Goal: Task Accomplishment & Management: Manage account settings

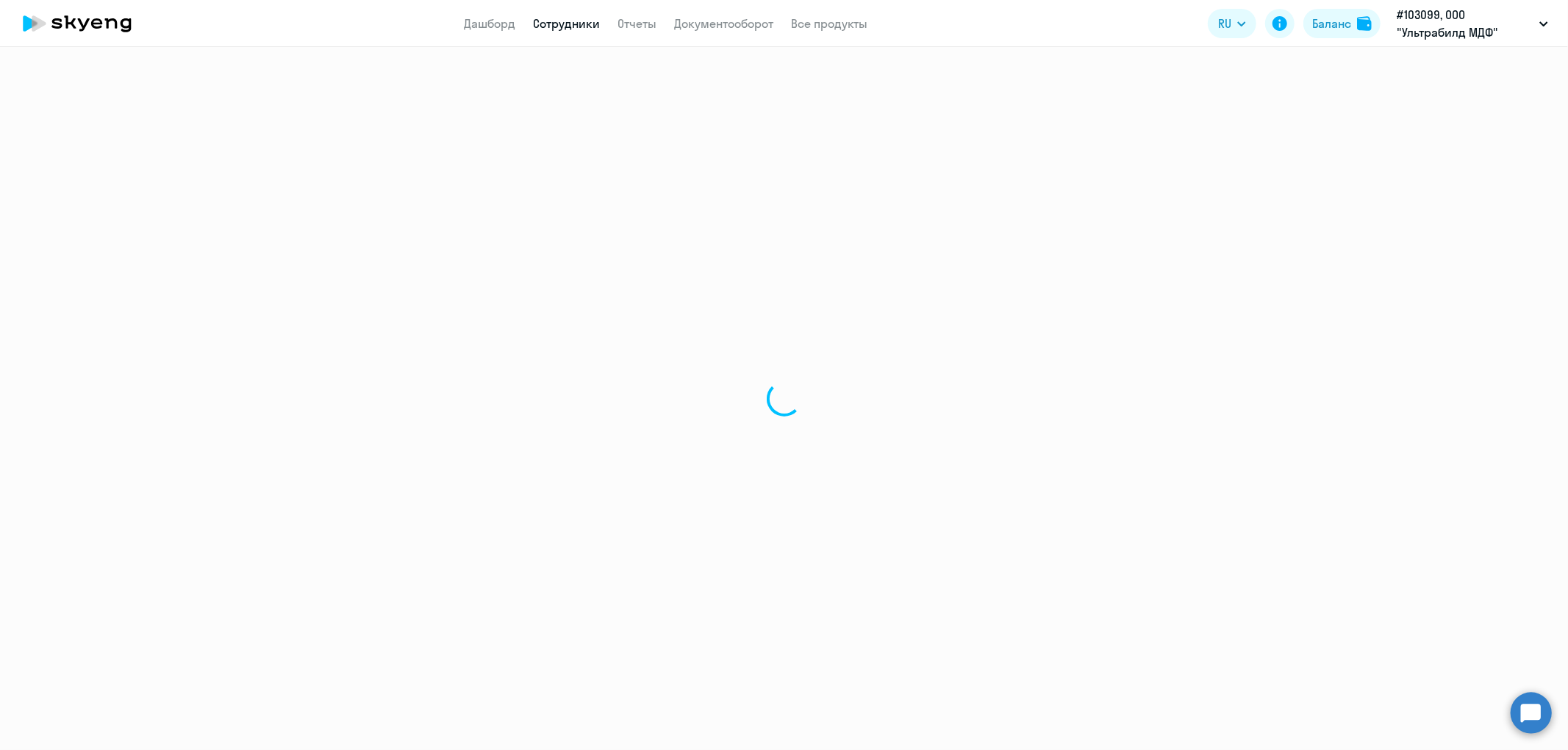
select select "30"
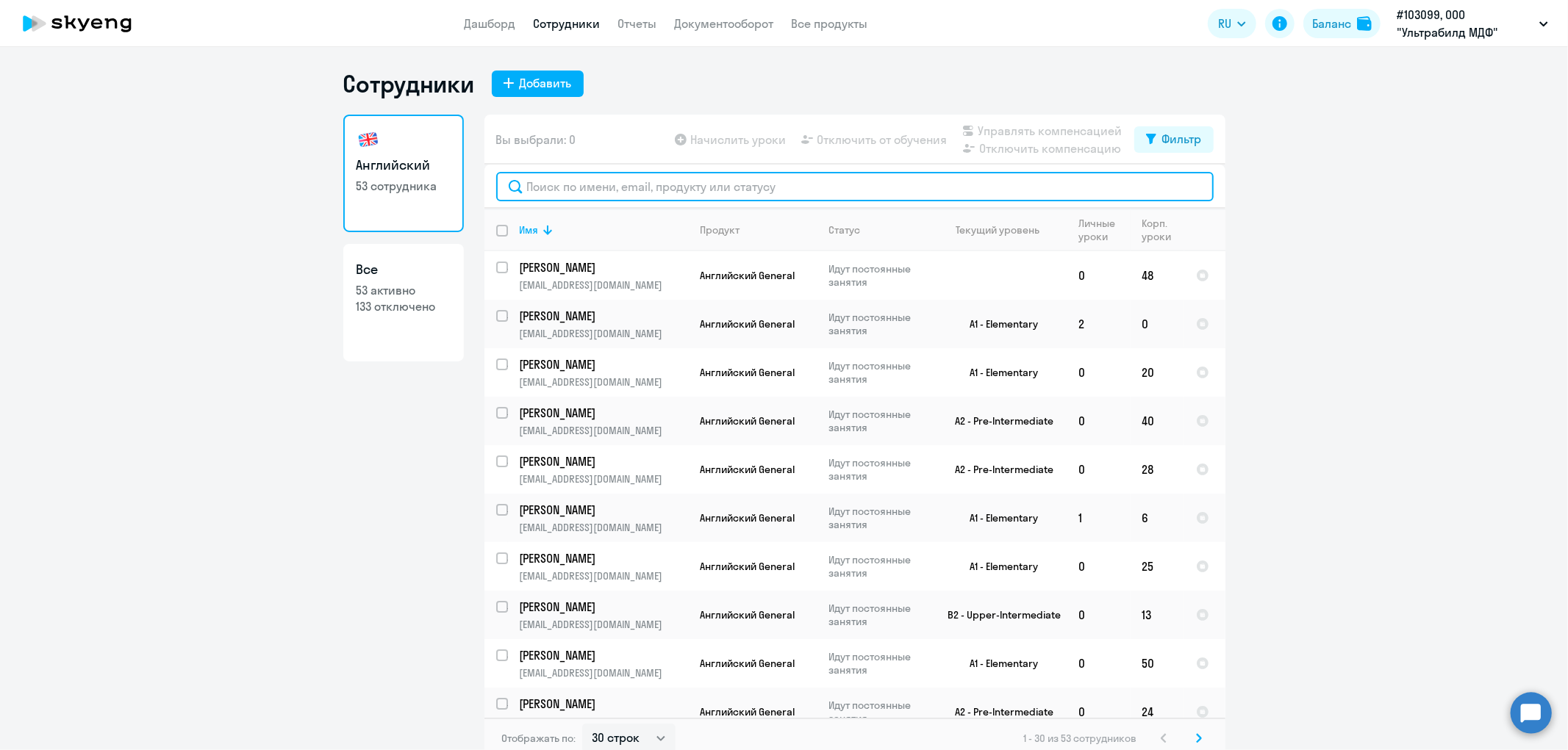
click at [897, 196] on input "text" at bounding box center [854, 187] width 718 height 30
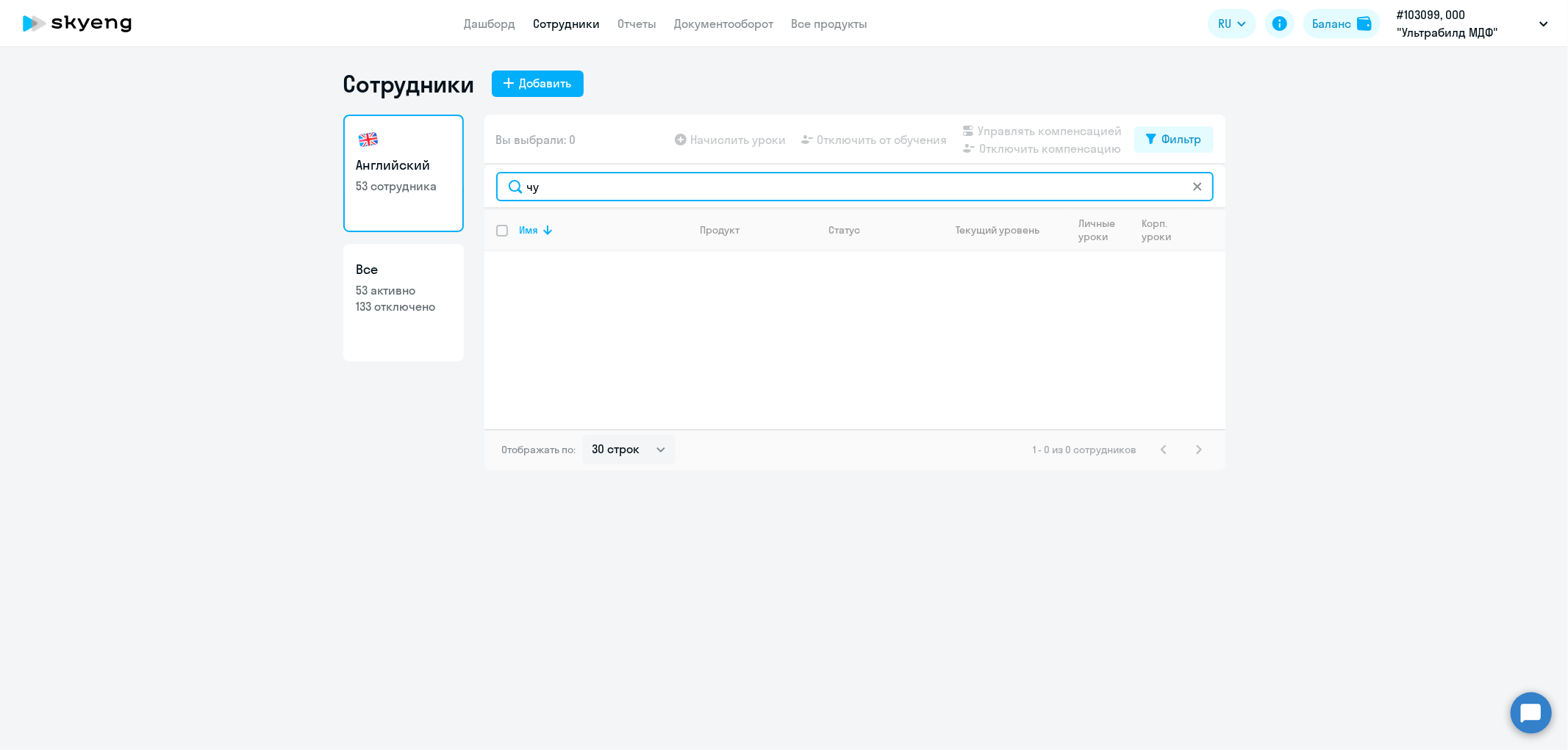
type input "ч"
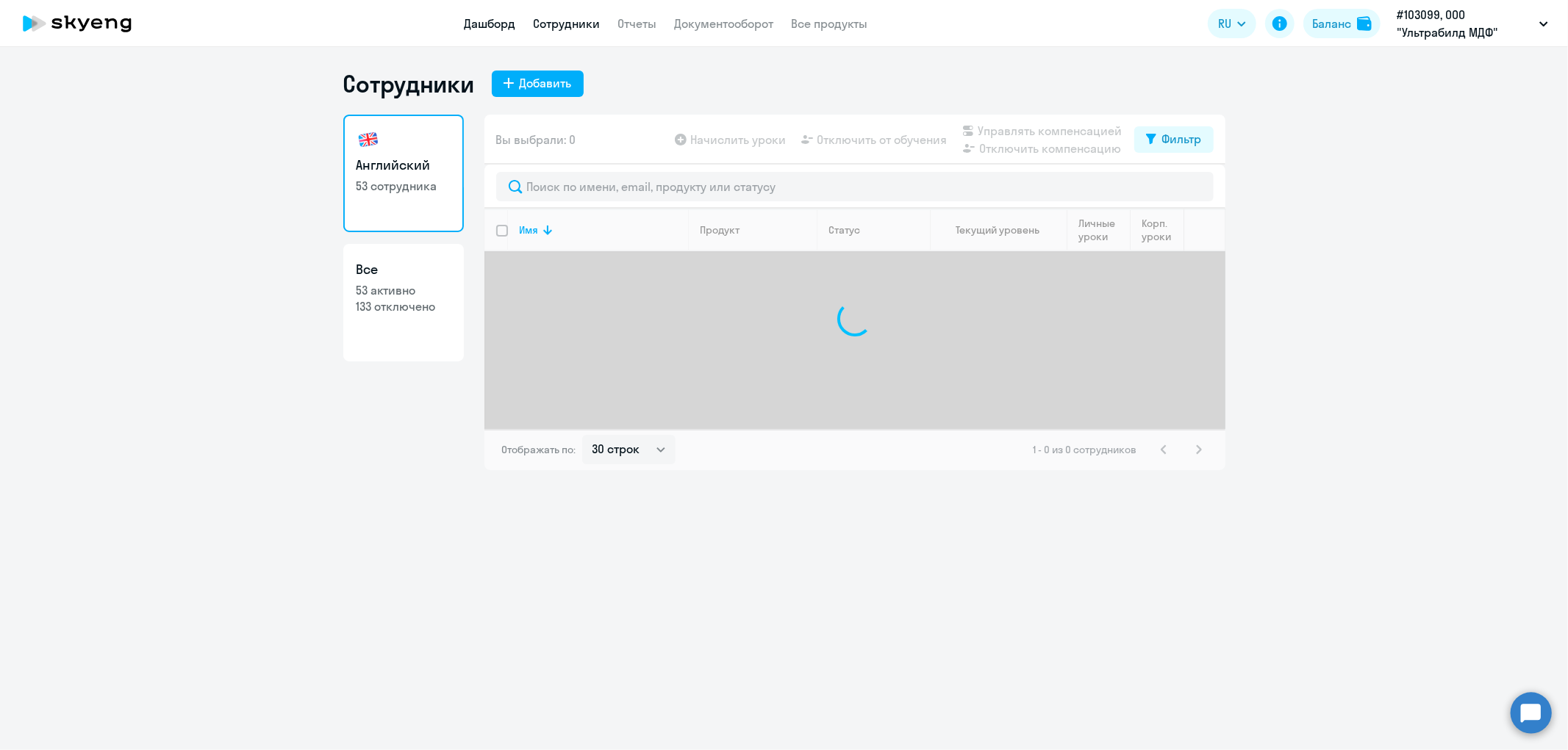
click at [479, 30] on link "Дашборд" at bounding box center [490, 23] width 52 height 15
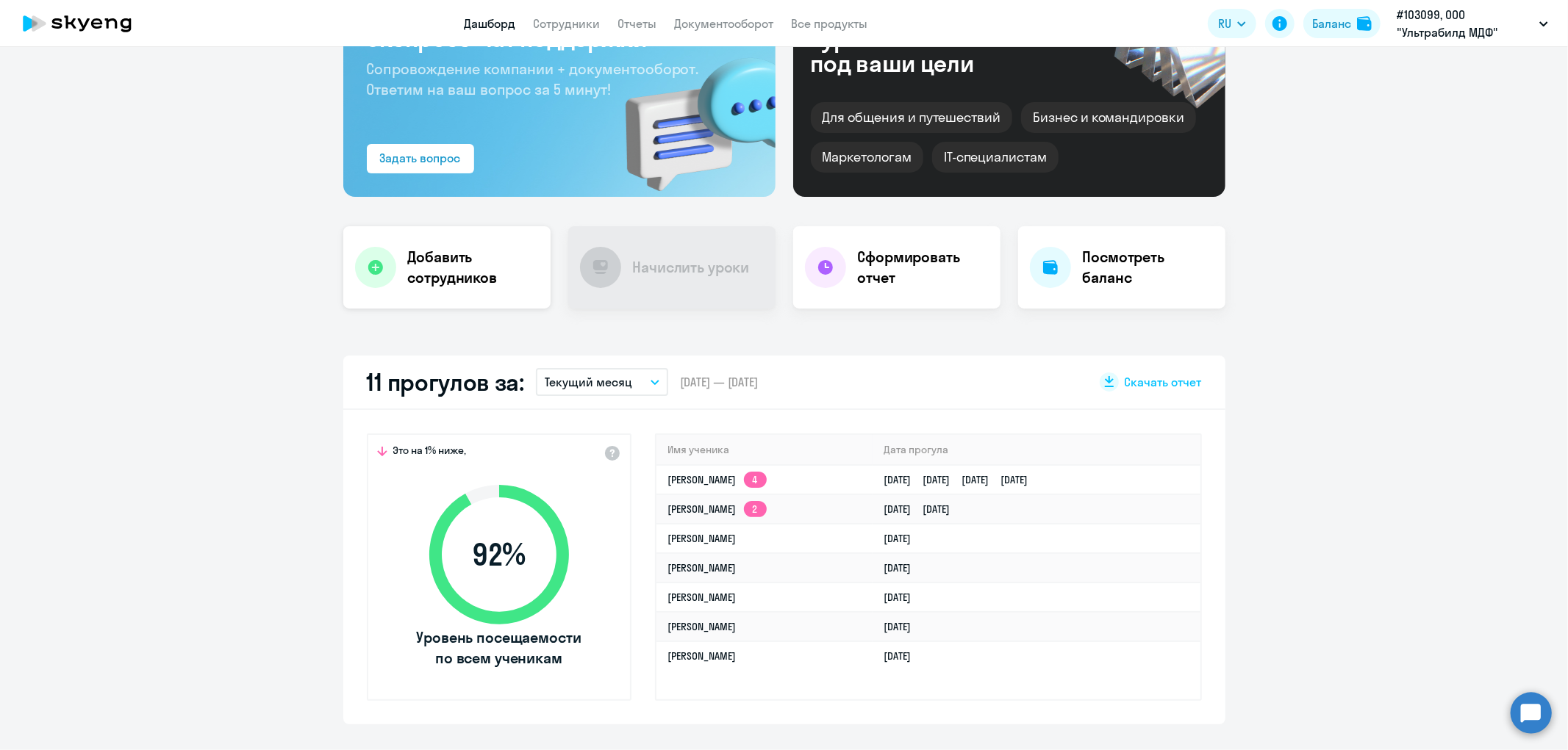
scroll to position [163, 0]
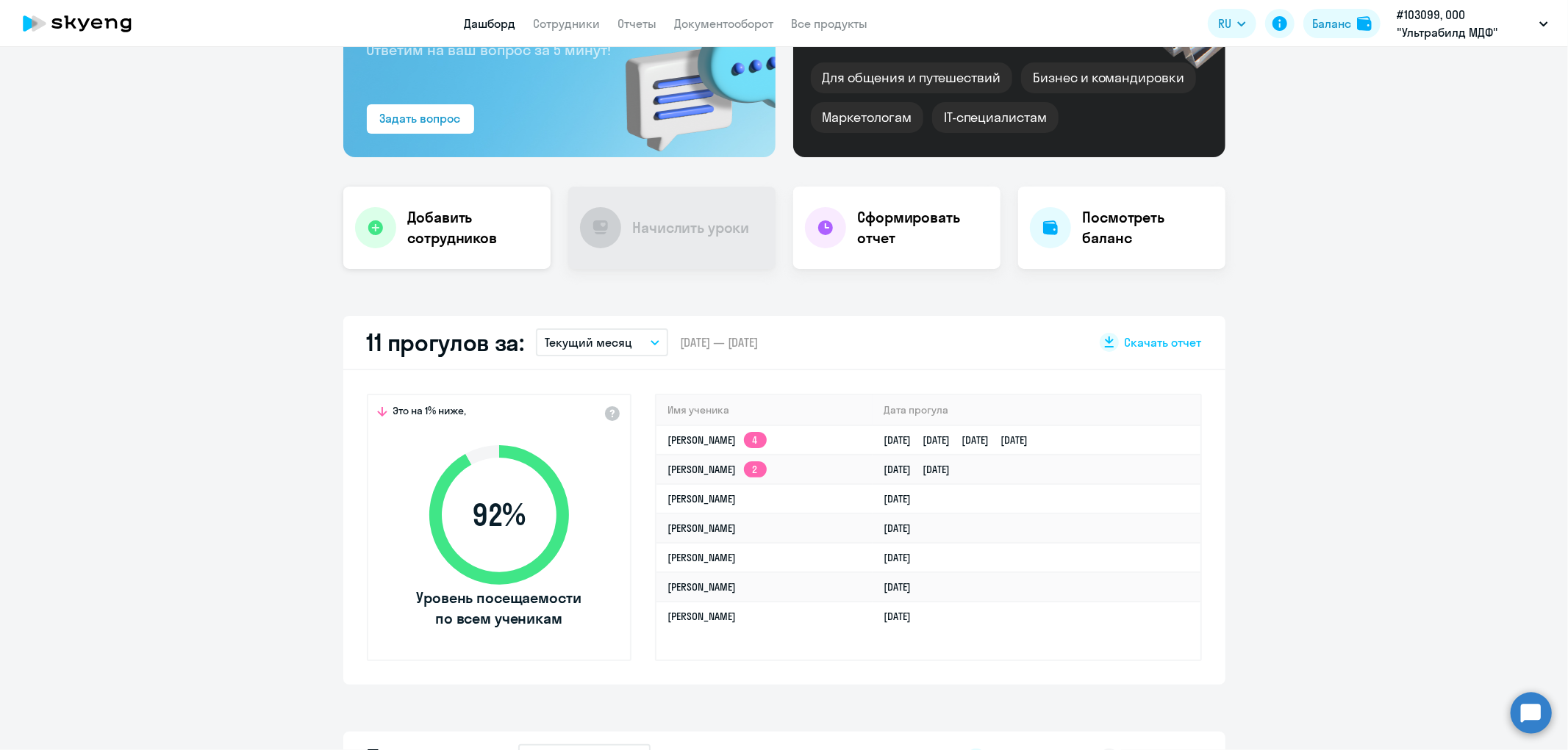
select select "30"
click at [561, 23] on link "Сотрудники" at bounding box center [567, 23] width 67 height 15
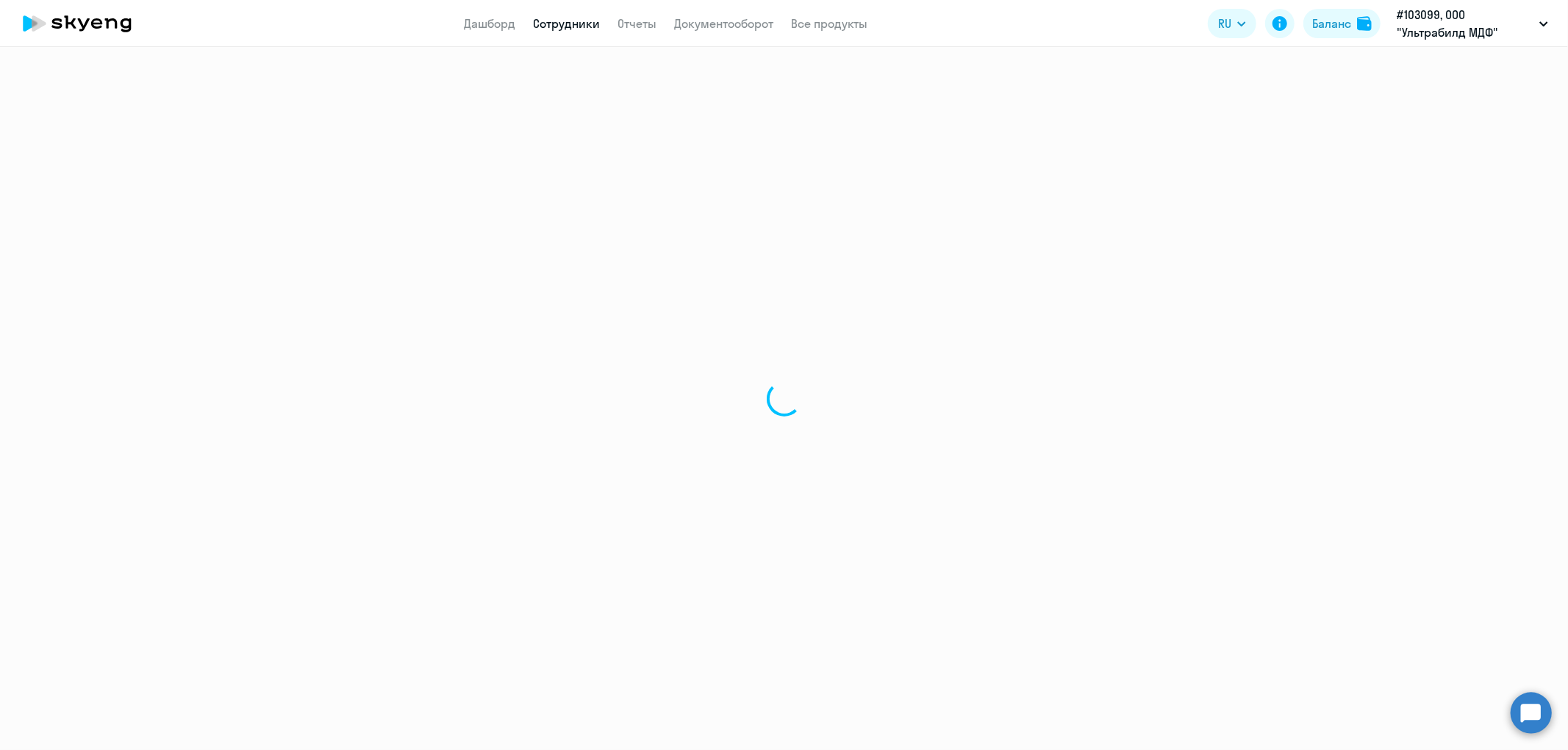
select select "30"
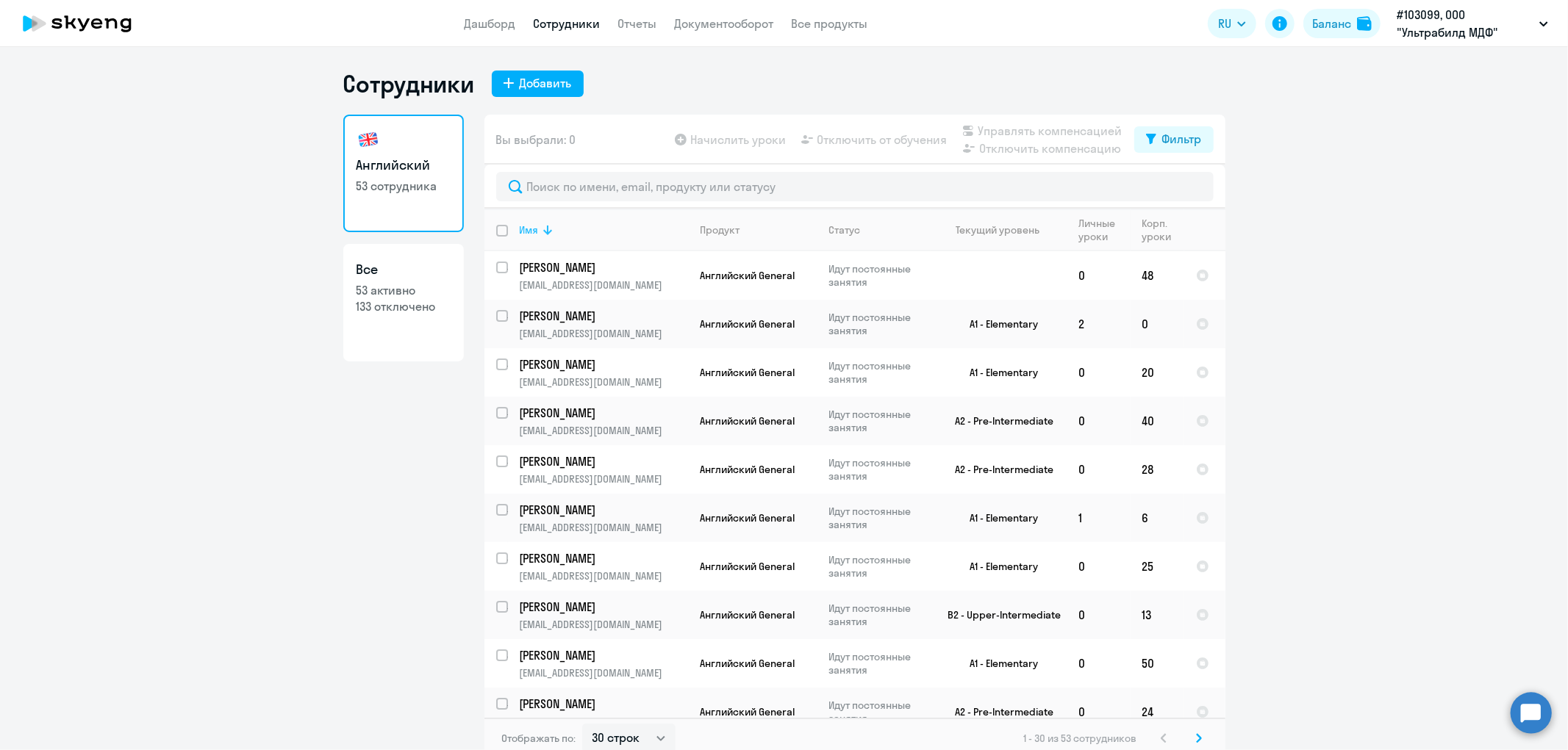
click at [539, 228] on icon at bounding box center [547, 229] width 18 height 18
click at [608, 459] on p "[PERSON_NAME]" at bounding box center [603, 461] width 166 height 16
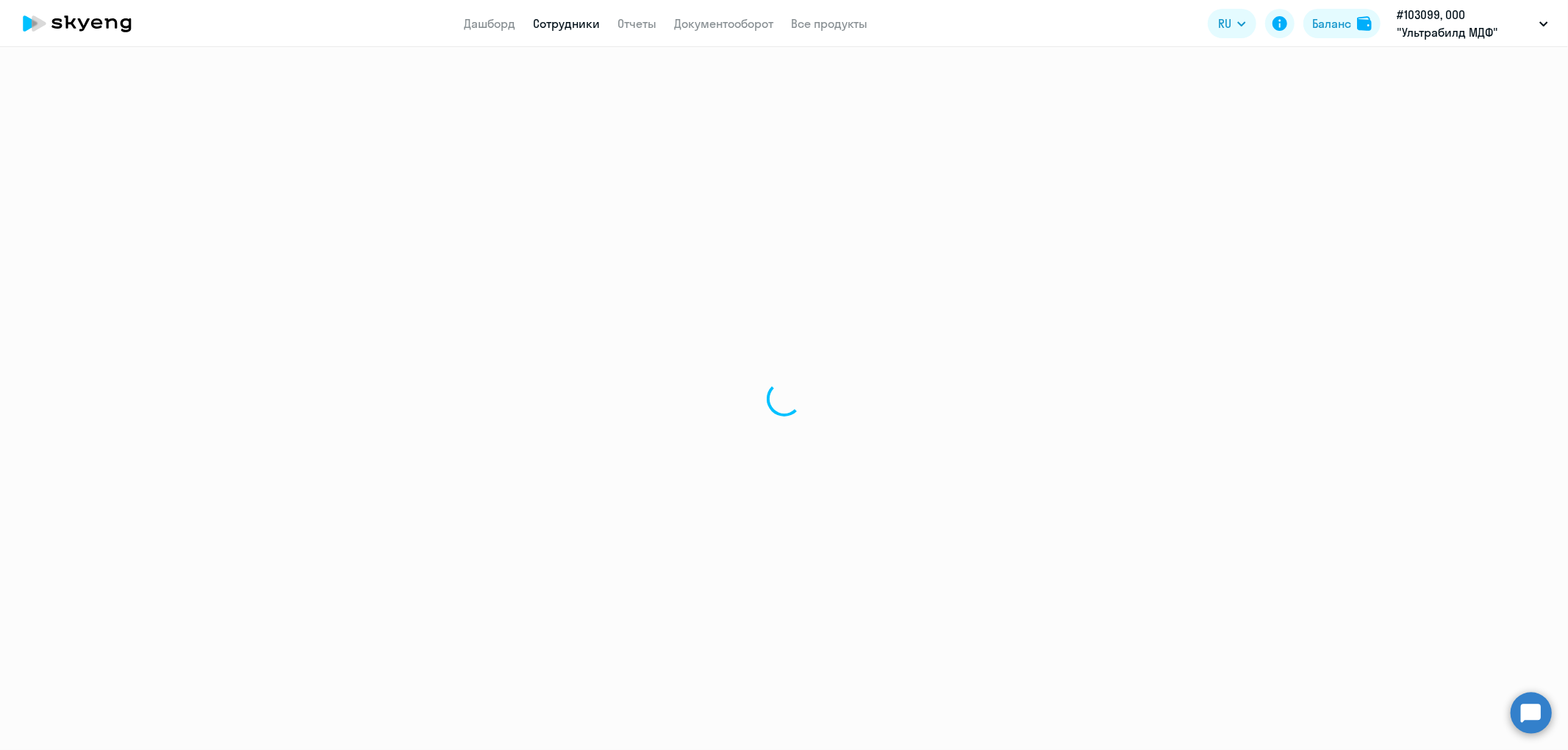
select select "english"
select select "30"
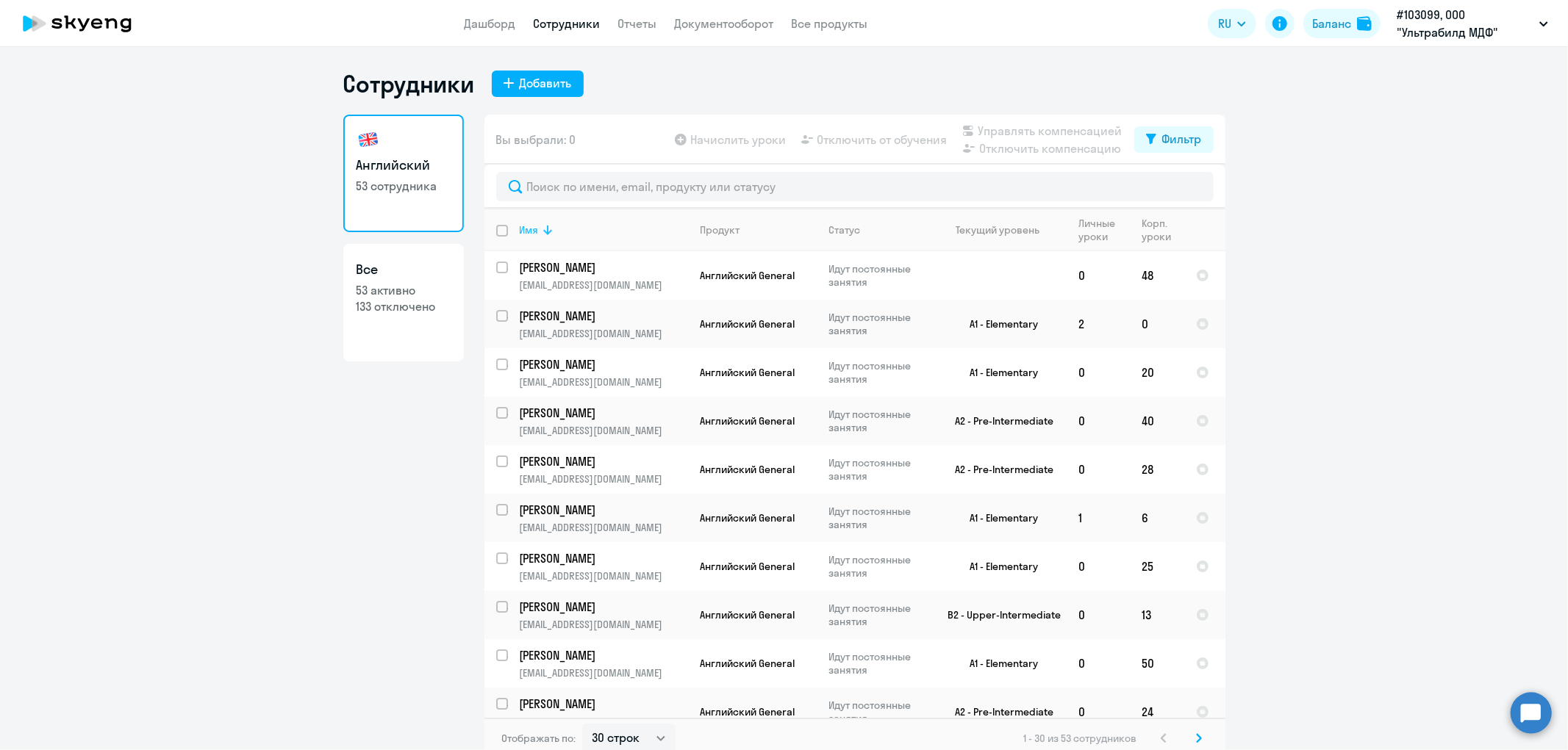
click at [523, 224] on div "Имя" at bounding box center [529, 229] width 19 height 13
click at [497, 464] on input "select row 37477080" at bounding box center [511, 471] width 30 height 30
checkbox input "true"
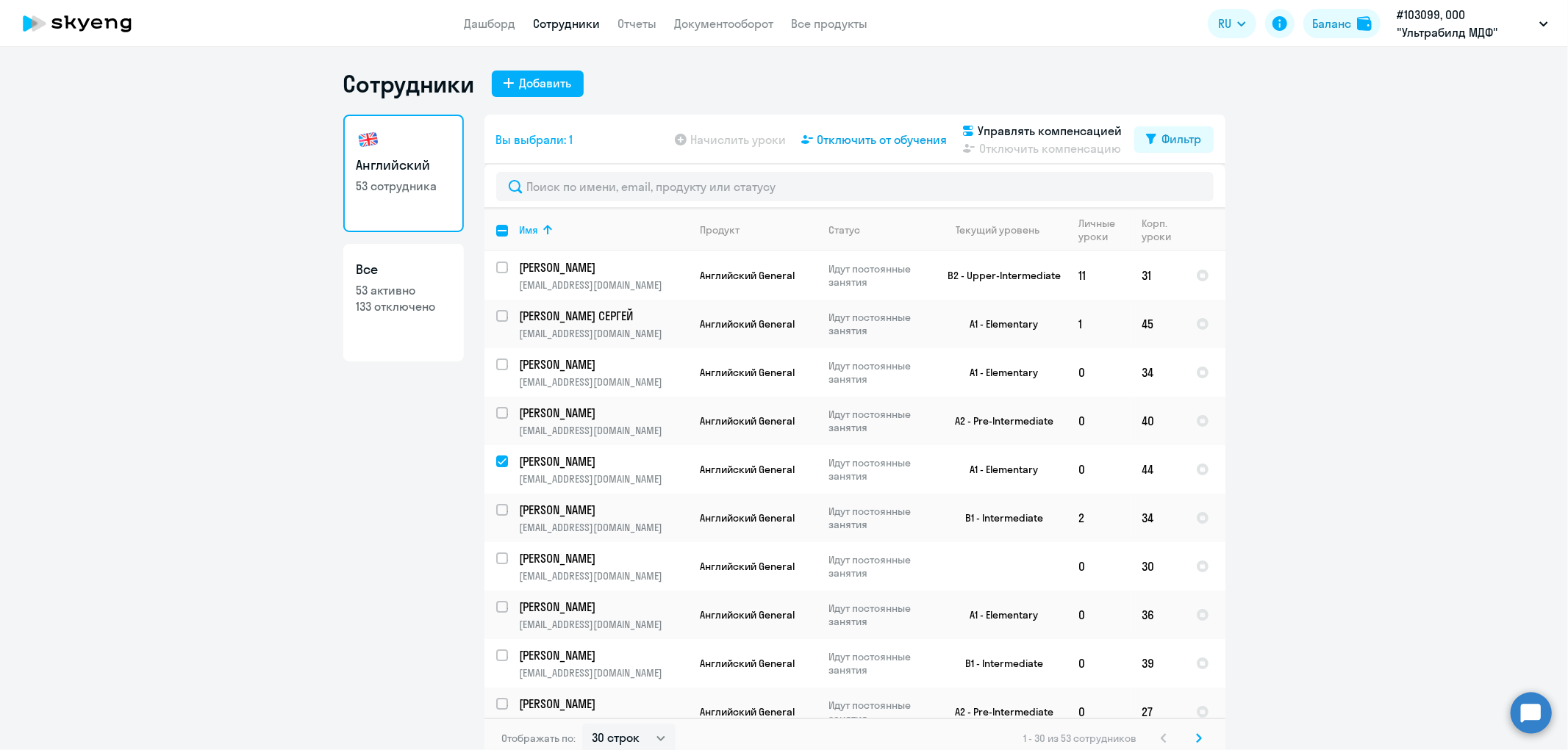
click at [879, 134] on span "Отключить от обучения" at bounding box center [882, 140] width 130 height 18
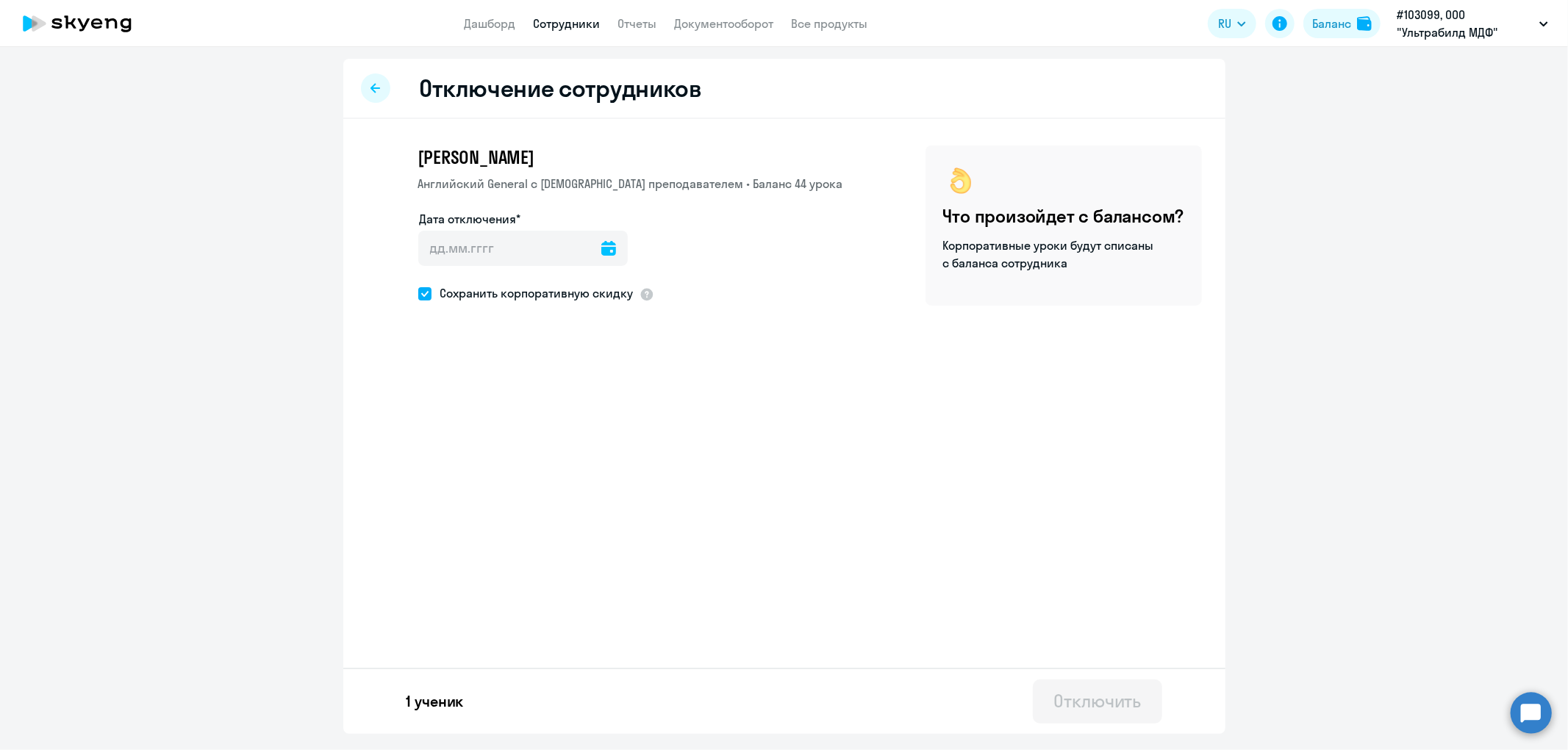
click at [601, 247] on icon at bounding box center [608, 248] width 15 height 15
click at [557, 475] on span "26" at bounding box center [557, 474] width 27 height 27
click at [579, 473] on span "27" at bounding box center [586, 474] width 27 height 27
type input "[DATE]"
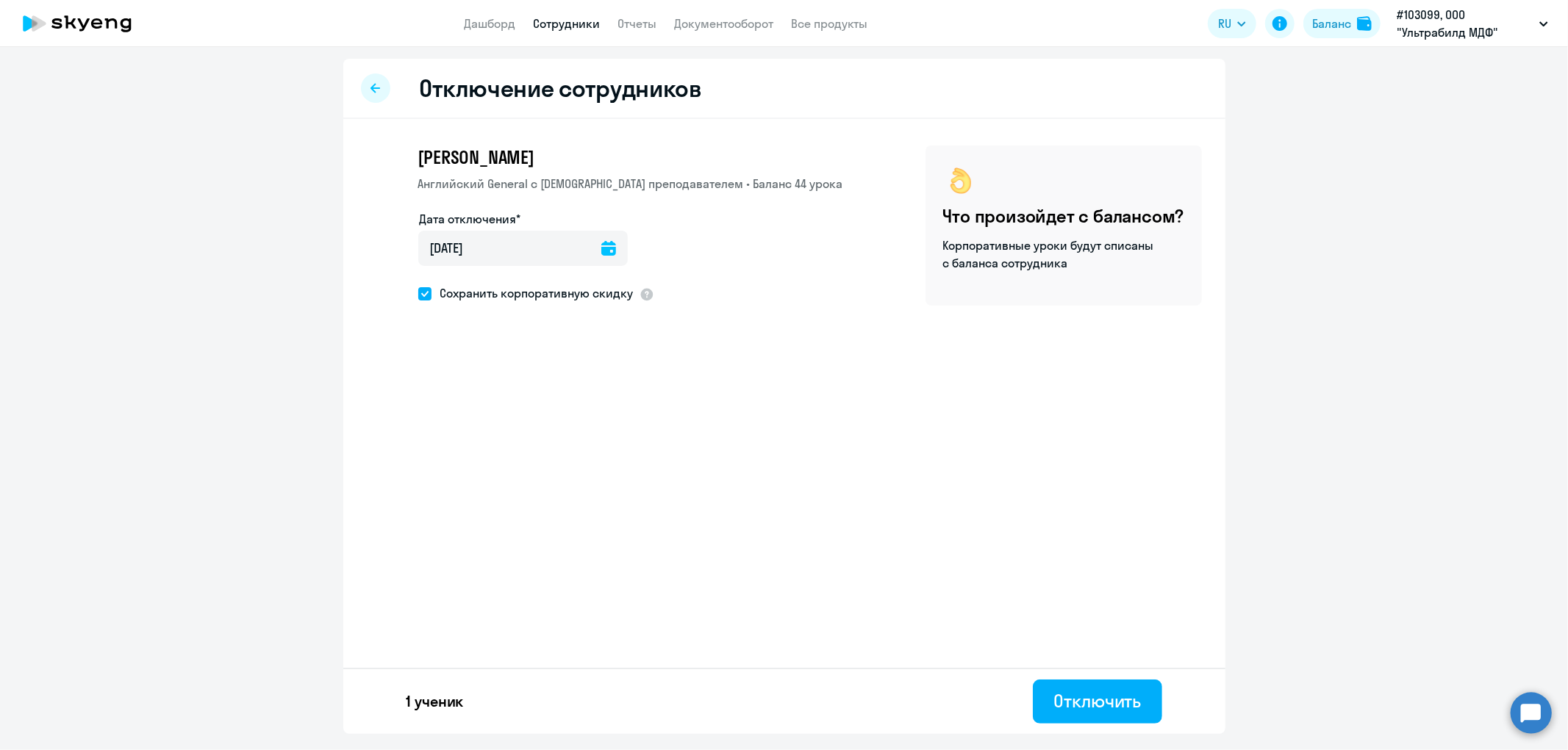
click at [536, 290] on span "Сохранить корпоративную скидку" at bounding box center [533, 293] width 202 height 18
click at [419, 293] on input "Сохранить корпоративную скидку" at bounding box center [418, 293] width 1 height 1
checkbox input "false"
click at [1123, 711] on div "Отключить" at bounding box center [1097, 701] width 87 height 23
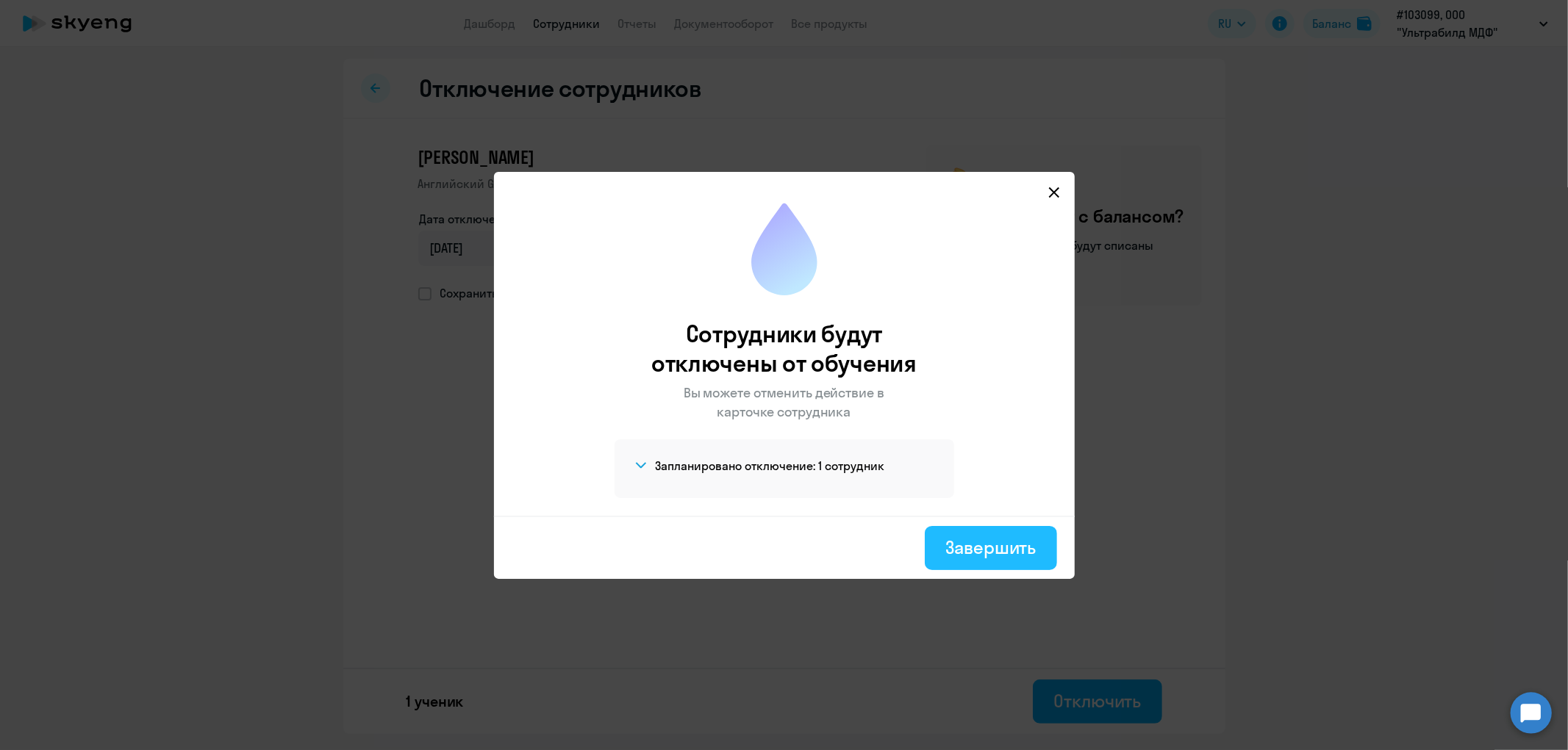
click at [1010, 555] on div "Завершить" at bounding box center [991, 547] width 91 height 23
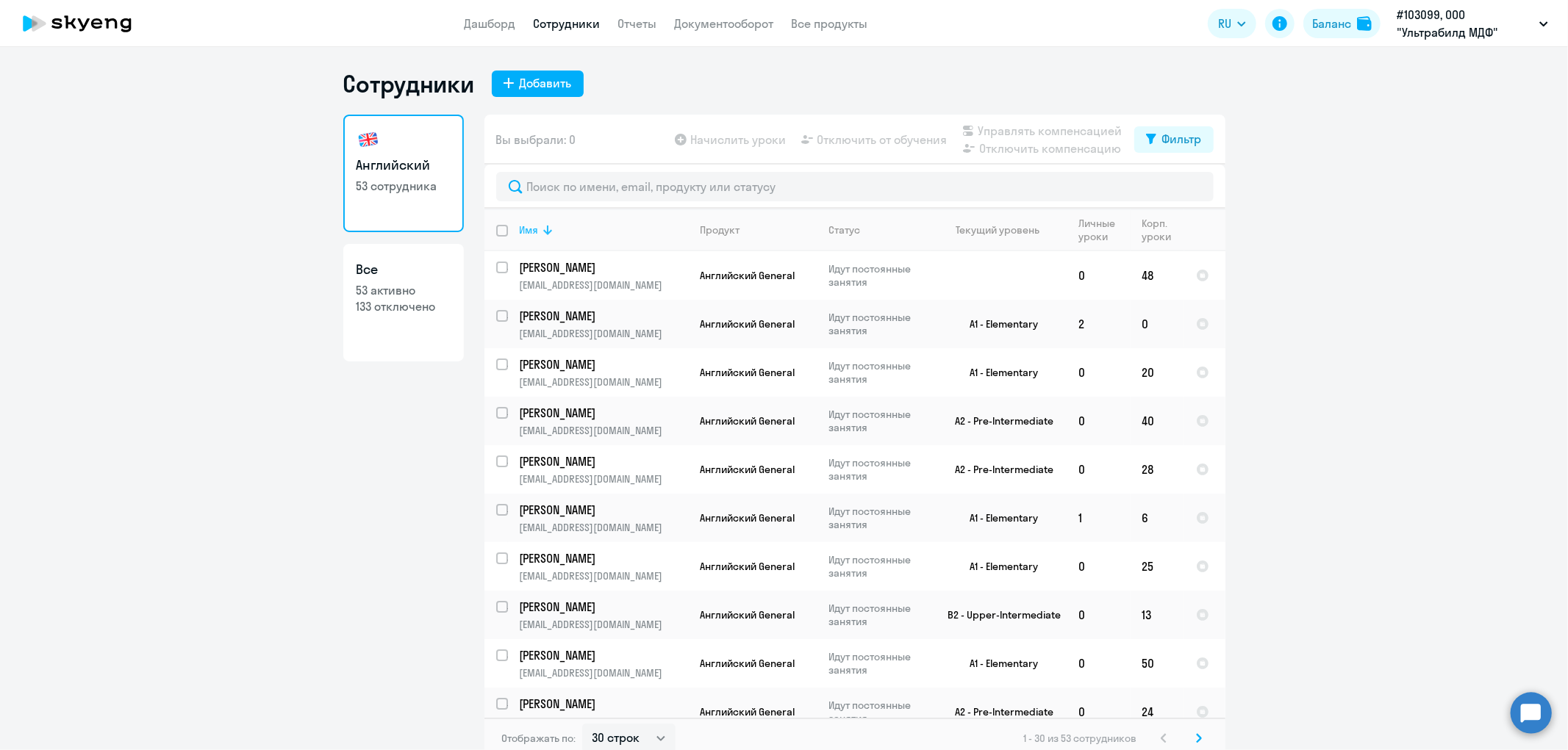
click at [591, 233] on div "Имя" at bounding box center [604, 229] width 169 height 13
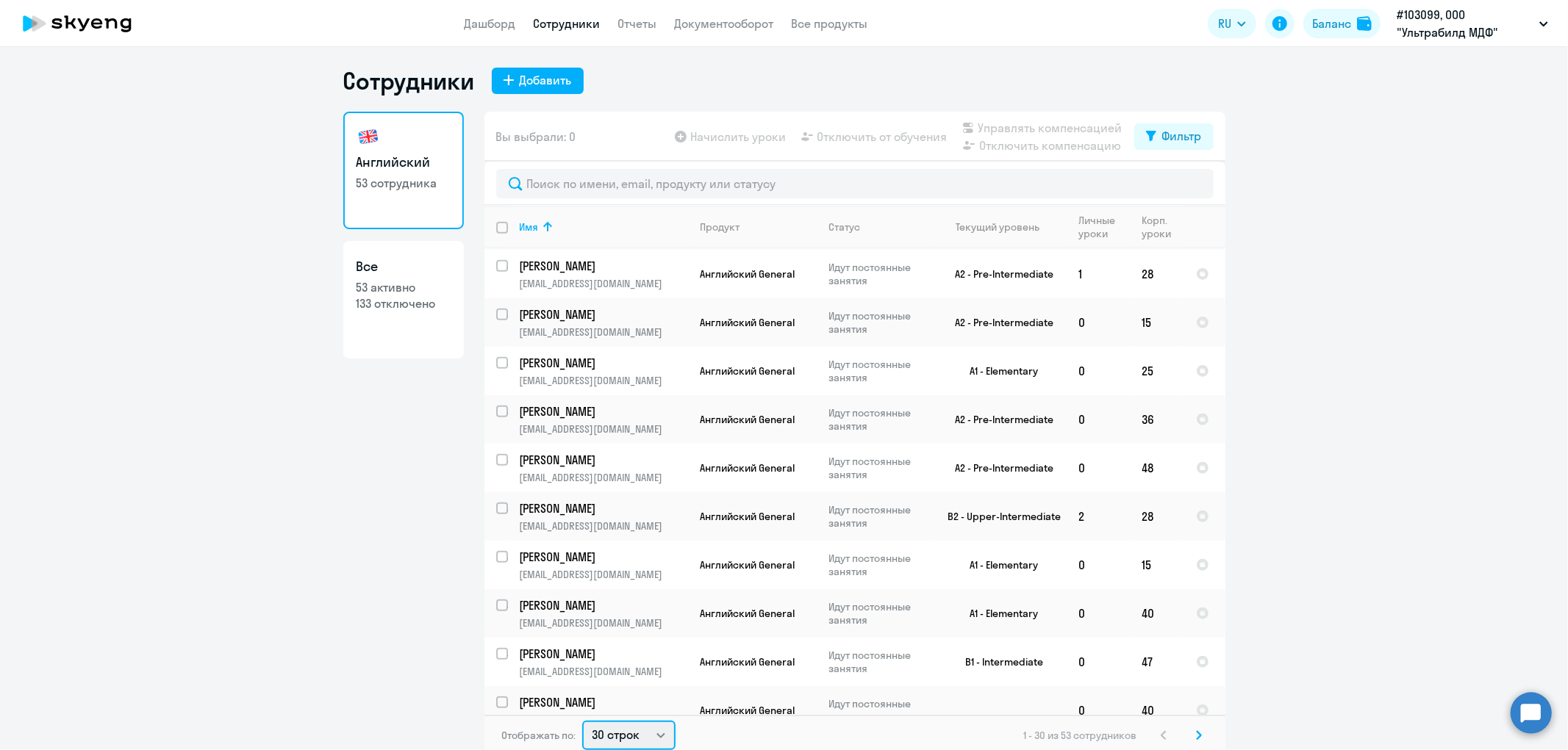
click at [647, 732] on select "30 строк 50 строк 100 строк" at bounding box center [629, 735] width 94 height 30
select select "100"
click at [583, 720] on select "30 строк 50 строк 100 строк" at bounding box center [629, 735] width 94 height 30
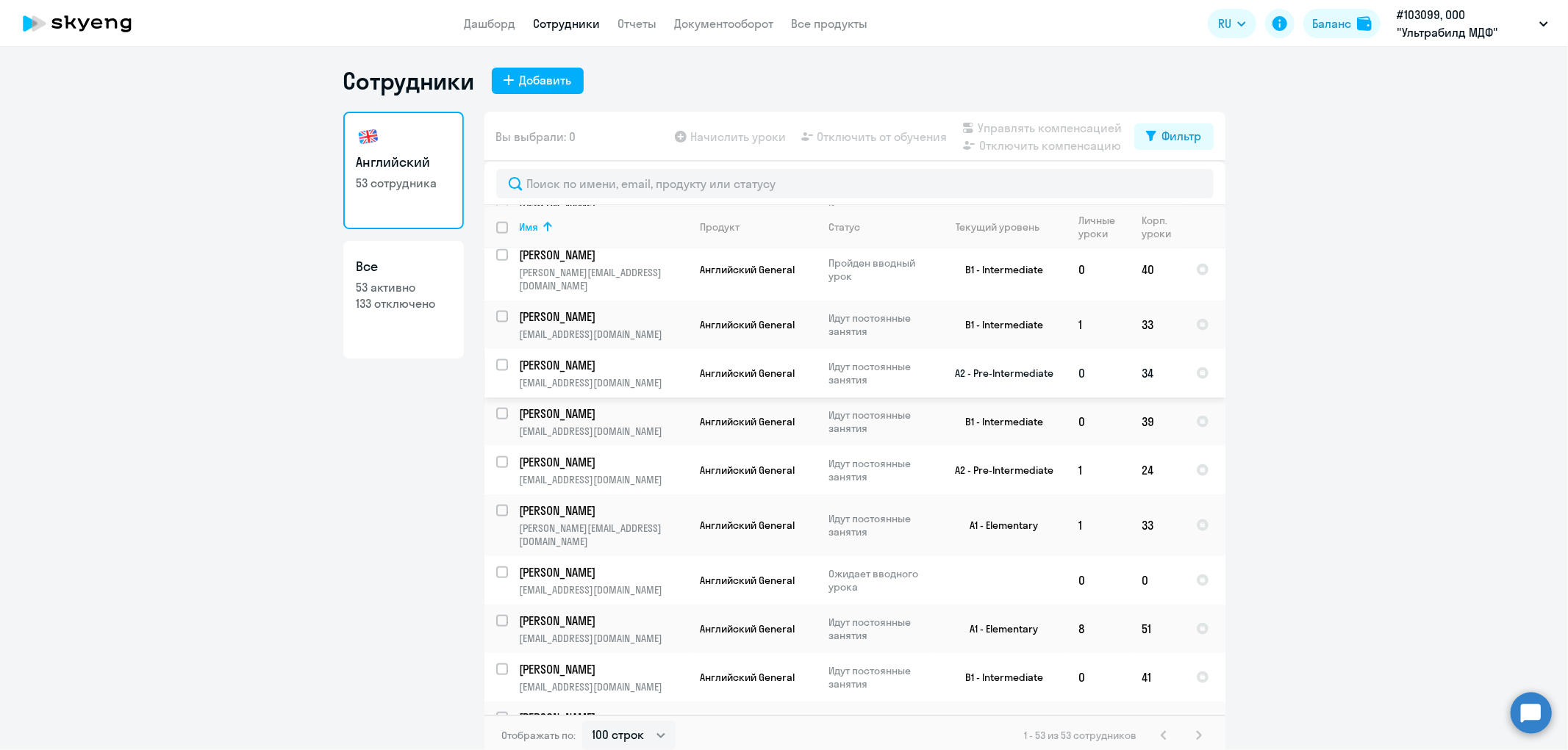
scroll to position [1603, 0]
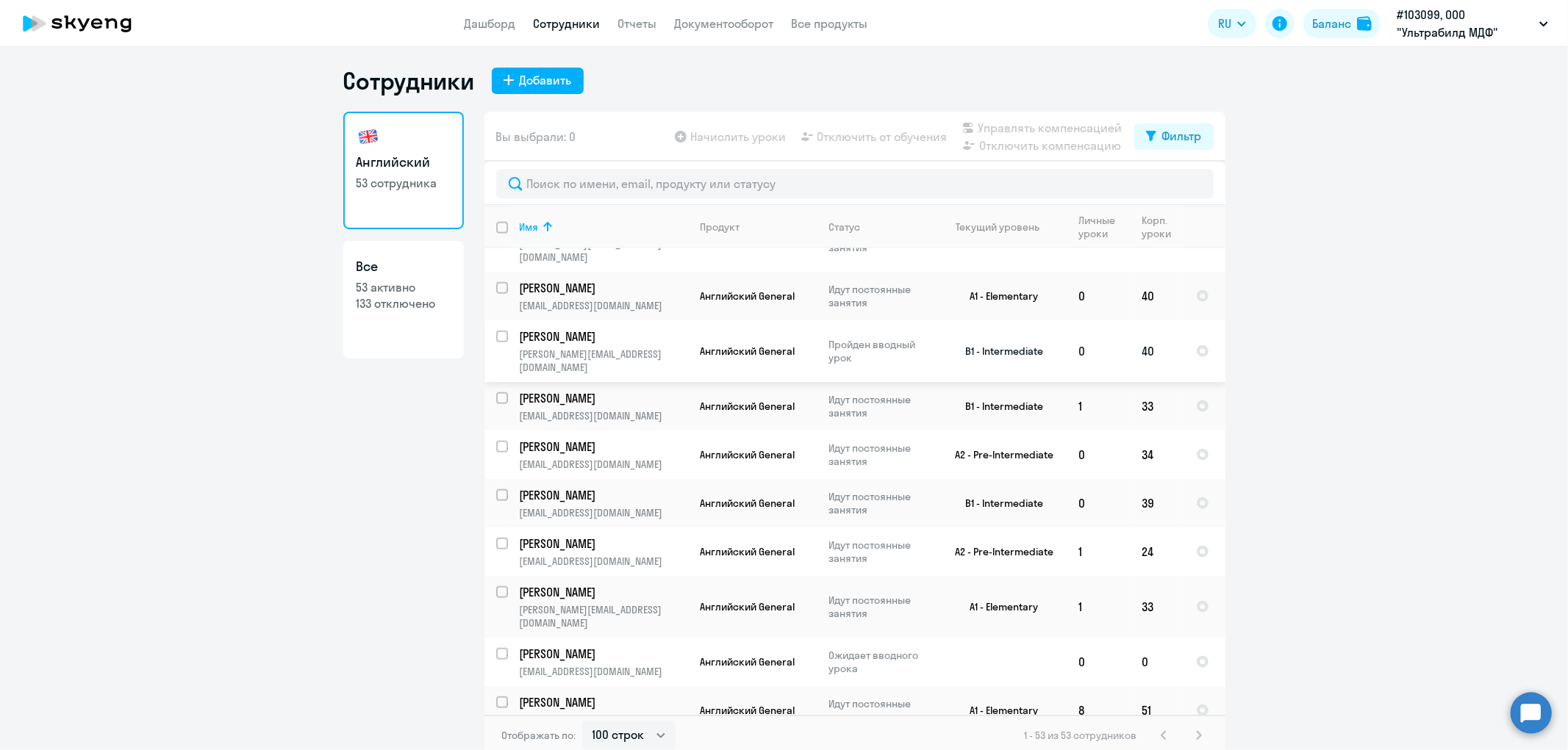
click at [508, 320] on td "[PERSON_NAME] [PERSON_NAME][EMAIL_ADDRESS][DOMAIN_NAME]" at bounding box center [598, 350] width 181 height 62
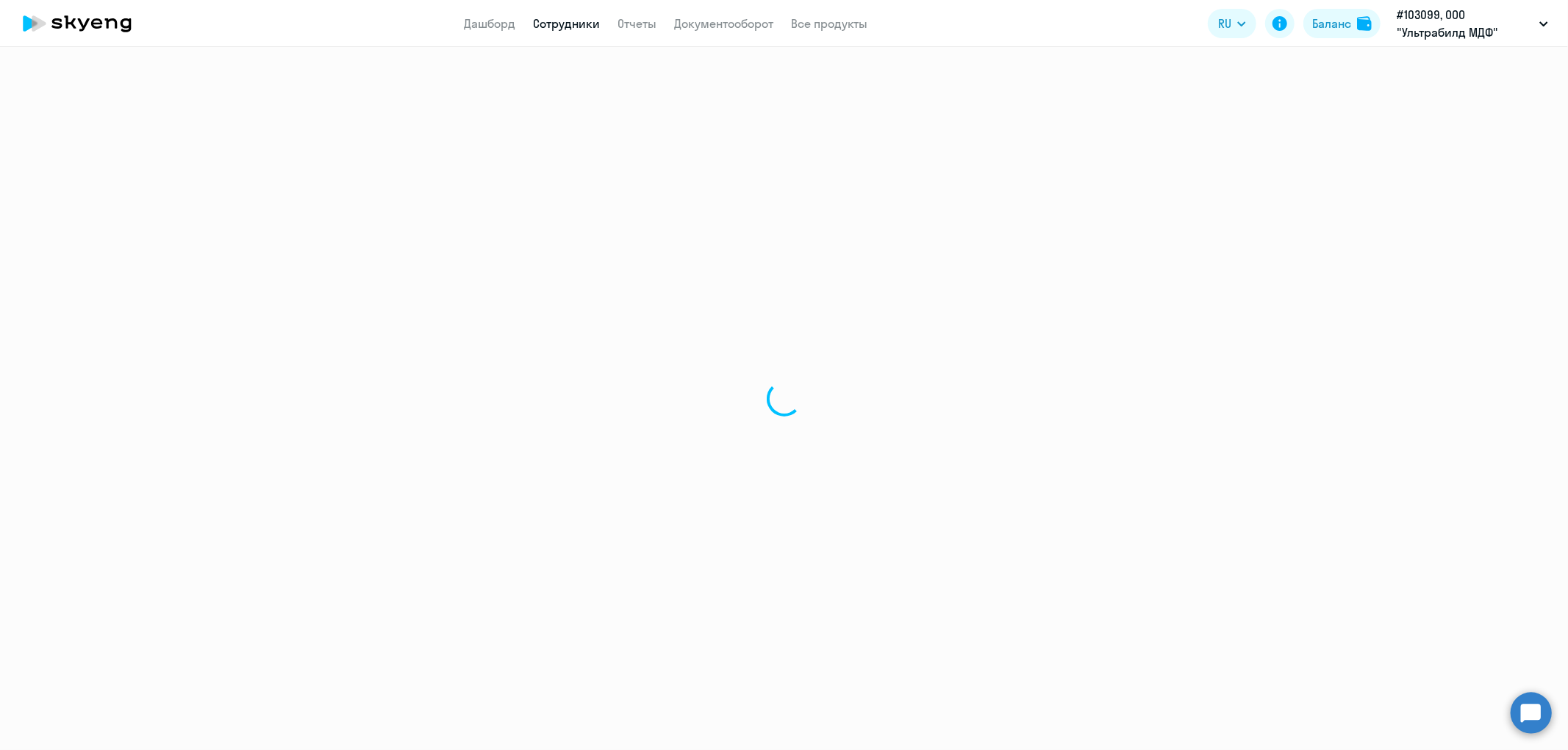
select select "30"
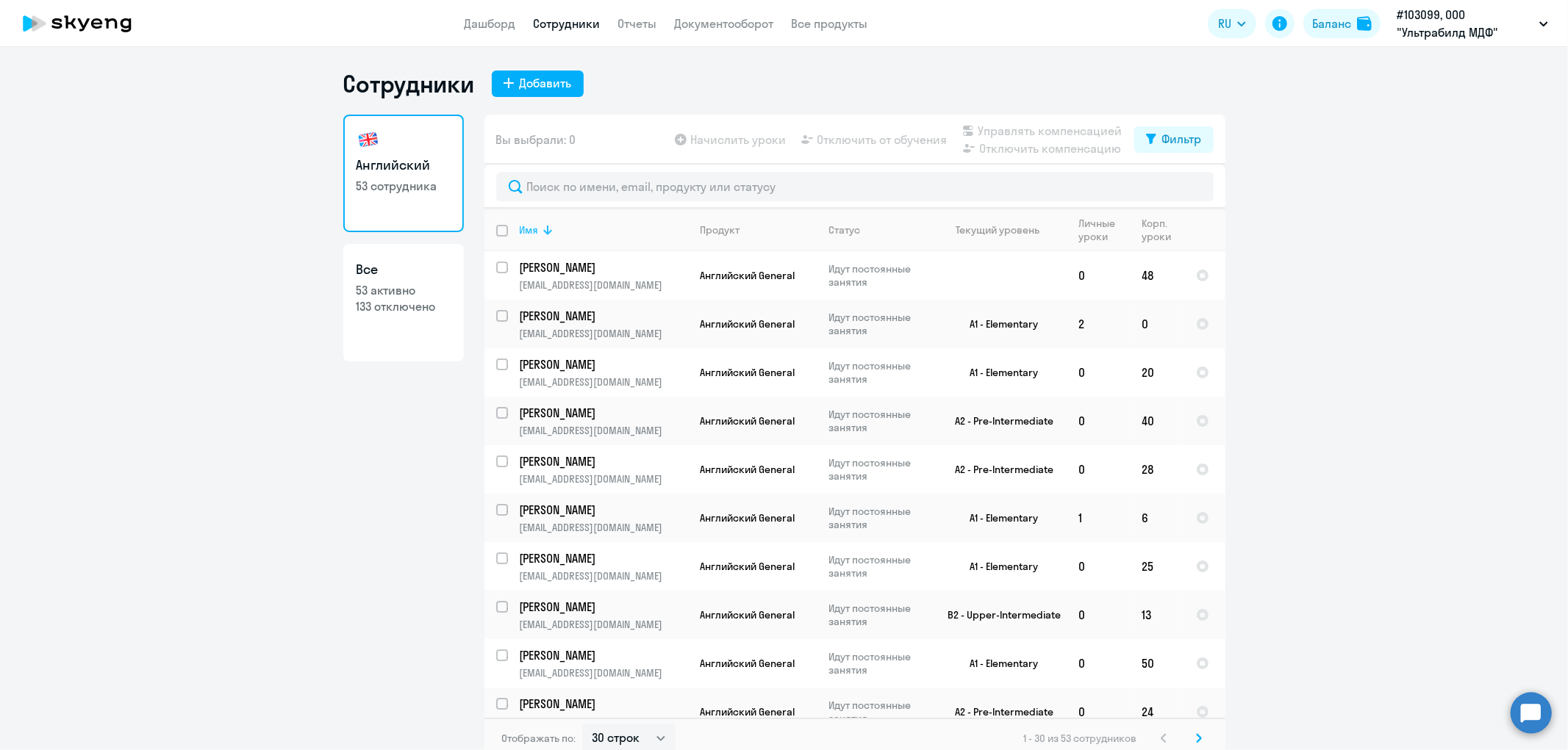
click at [542, 224] on icon at bounding box center [547, 229] width 18 height 18
click at [550, 238] on th "Имя" at bounding box center [598, 229] width 181 height 43
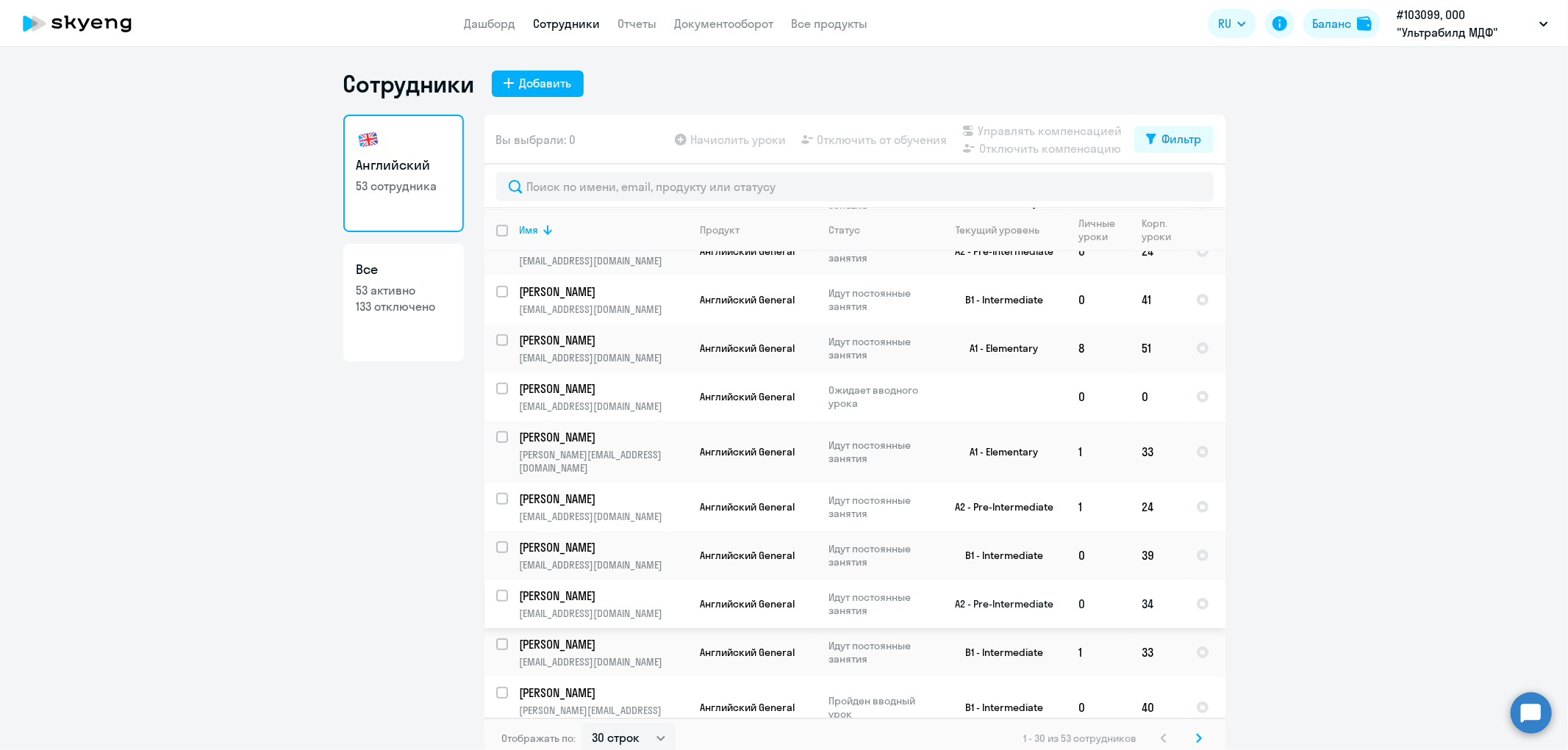
scroll to position [489, 0]
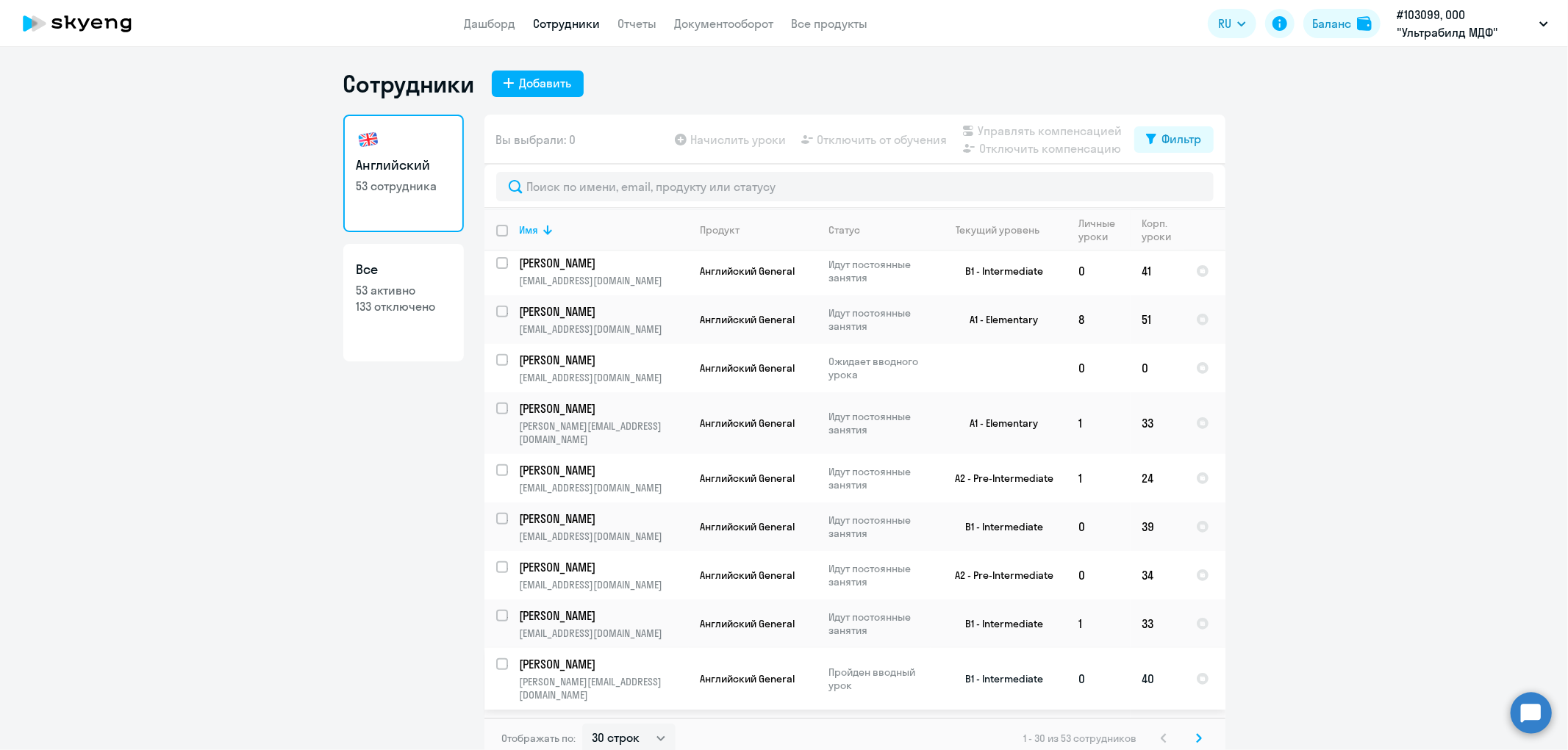
click at [497, 658] on input "select row 13937082" at bounding box center [511, 673] width 30 height 30
checkbox input "true"
click at [887, 133] on span "Отключить от обучения" at bounding box center [882, 140] width 130 height 18
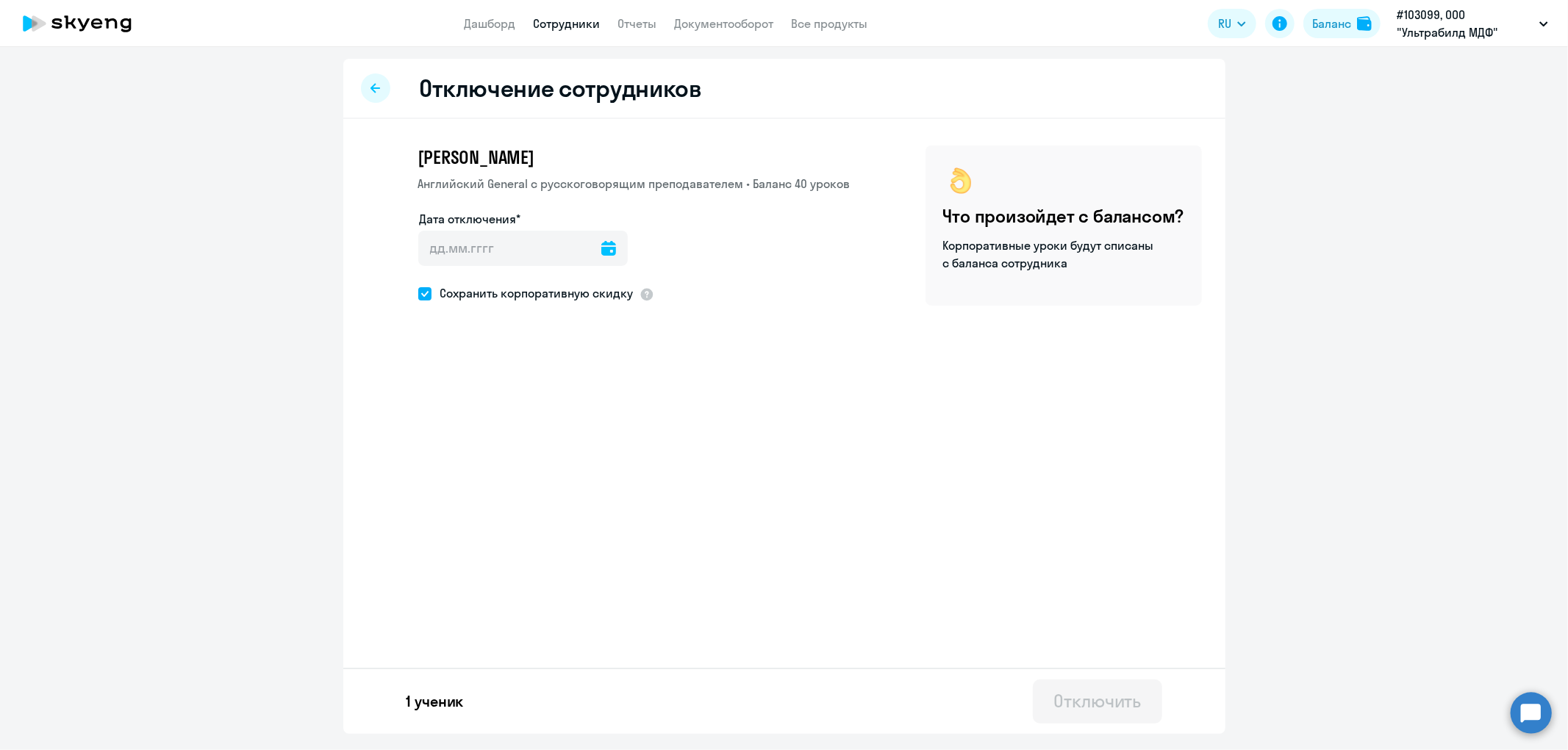
click at [601, 251] on icon at bounding box center [608, 248] width 15 height 15
click at [586, 467] on span "27" at bounding box center [586, 474] width 27 height 27
type input "[DATE]"
click at [425, 292] on span at bounding box center [425, 293] width 13 height 13
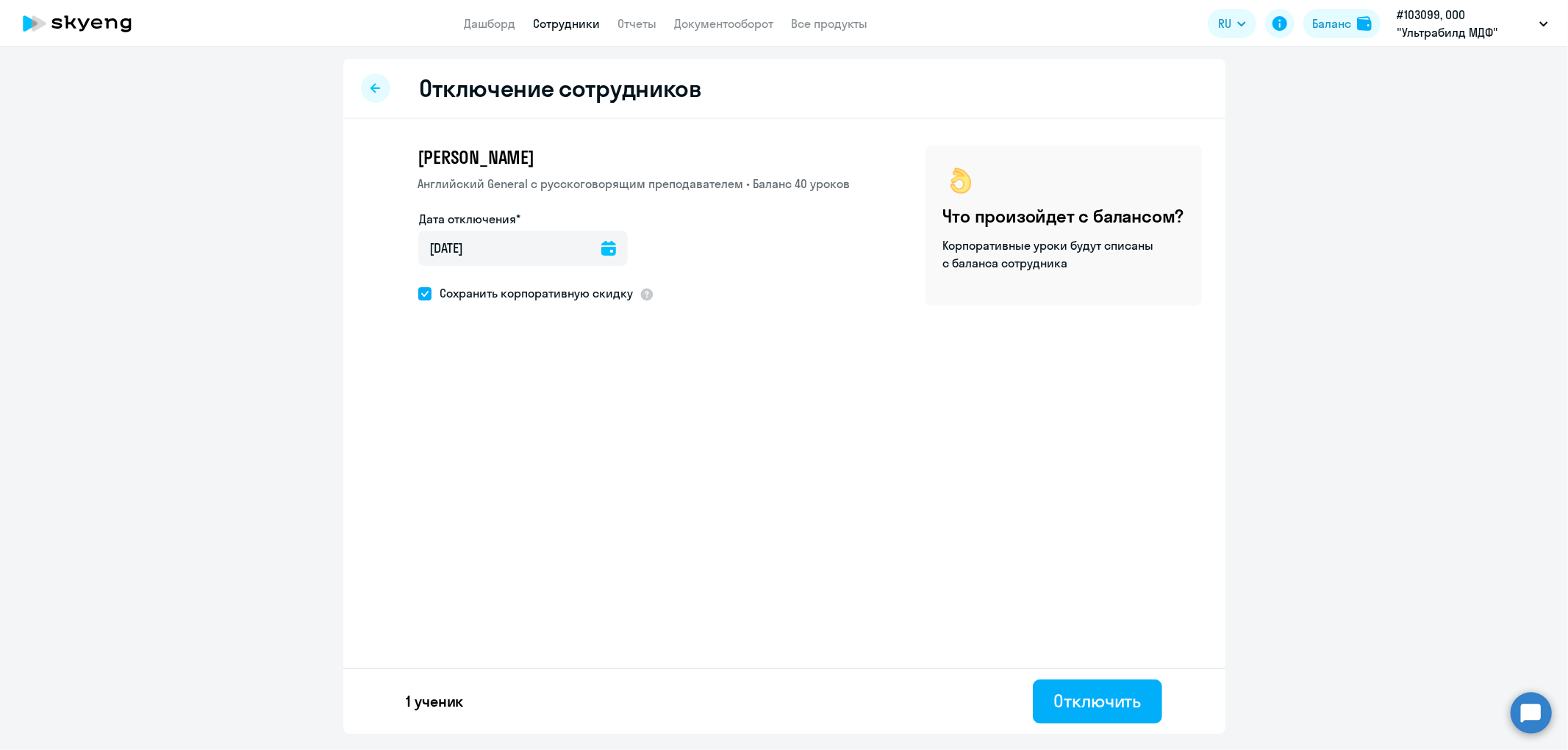
click at [419, 293] on input "Сохранить корпоративную скидку" at bounding box center [418, 293] width 1 height 1
checkbox input "false"
click at [1126, 709] on div "Отключить" at bounding box center [1097, 701] width 87 height 23
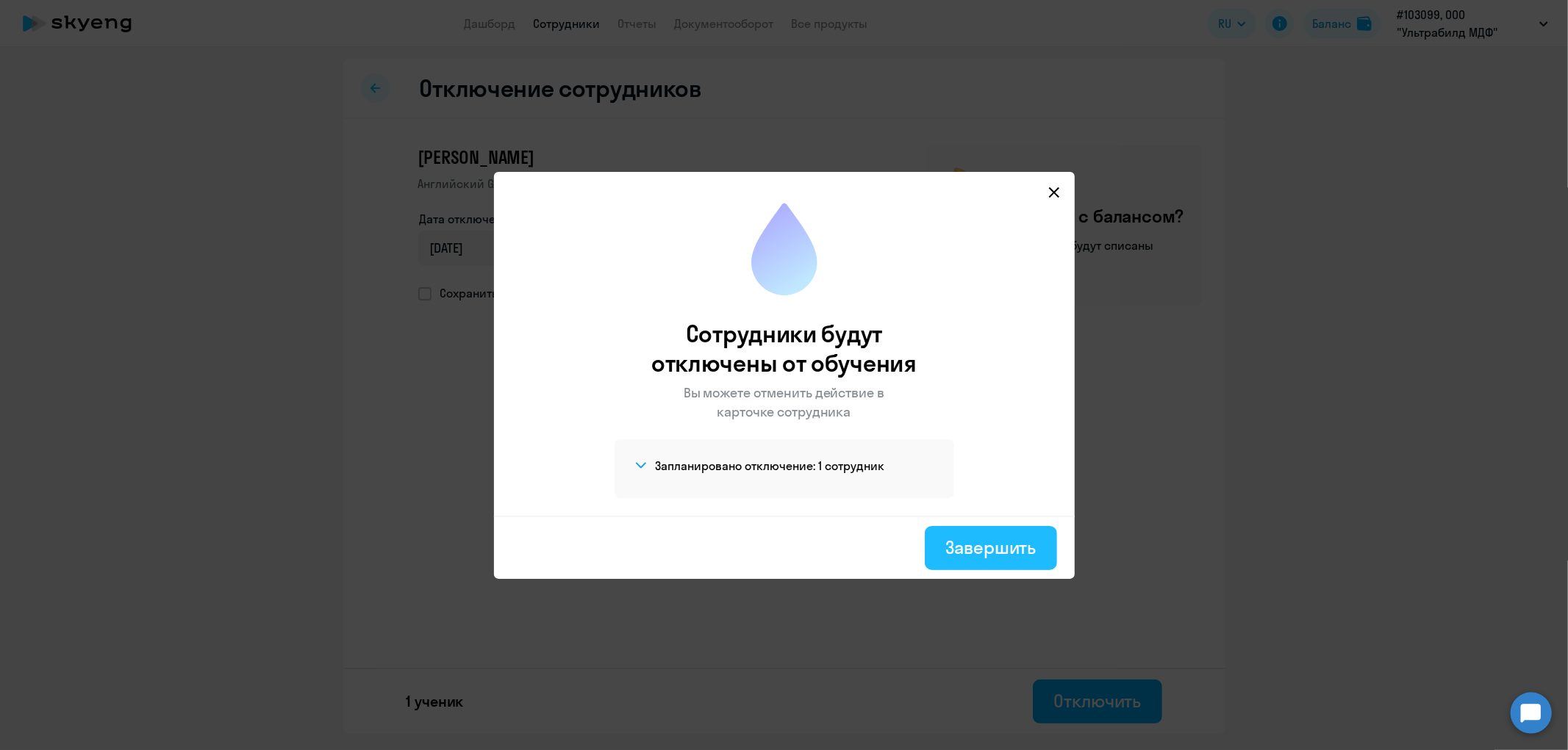
click at [965, 553] on div "Завершить" at bounding box center [991, 547] width 91 height 23
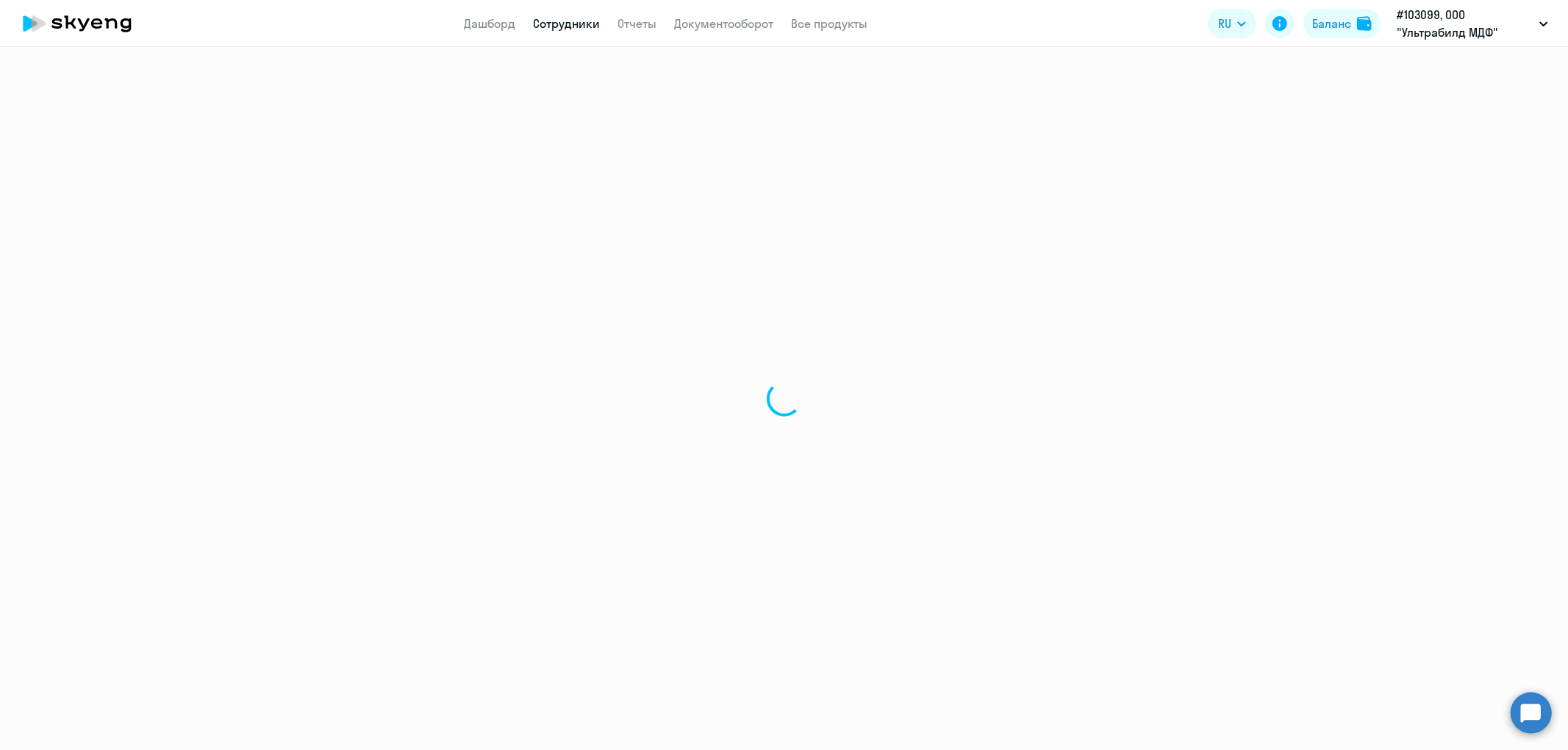
select select "30"
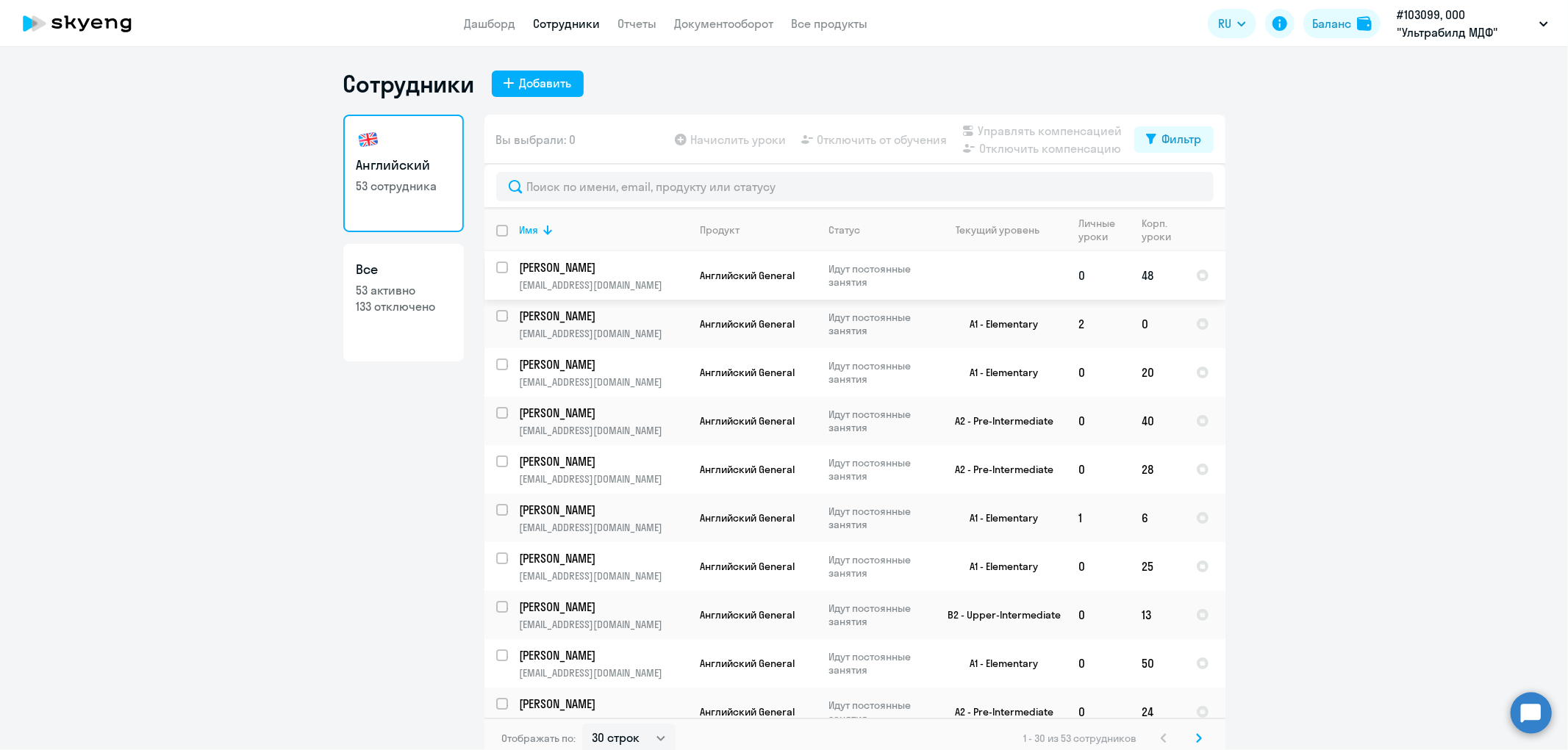
click at [557, 254] on td "[PERSON_NAME] [EMAIL_ADDRESS][DOMAIN_NAME]" at bounding box center [598, 275] width 181 height 48
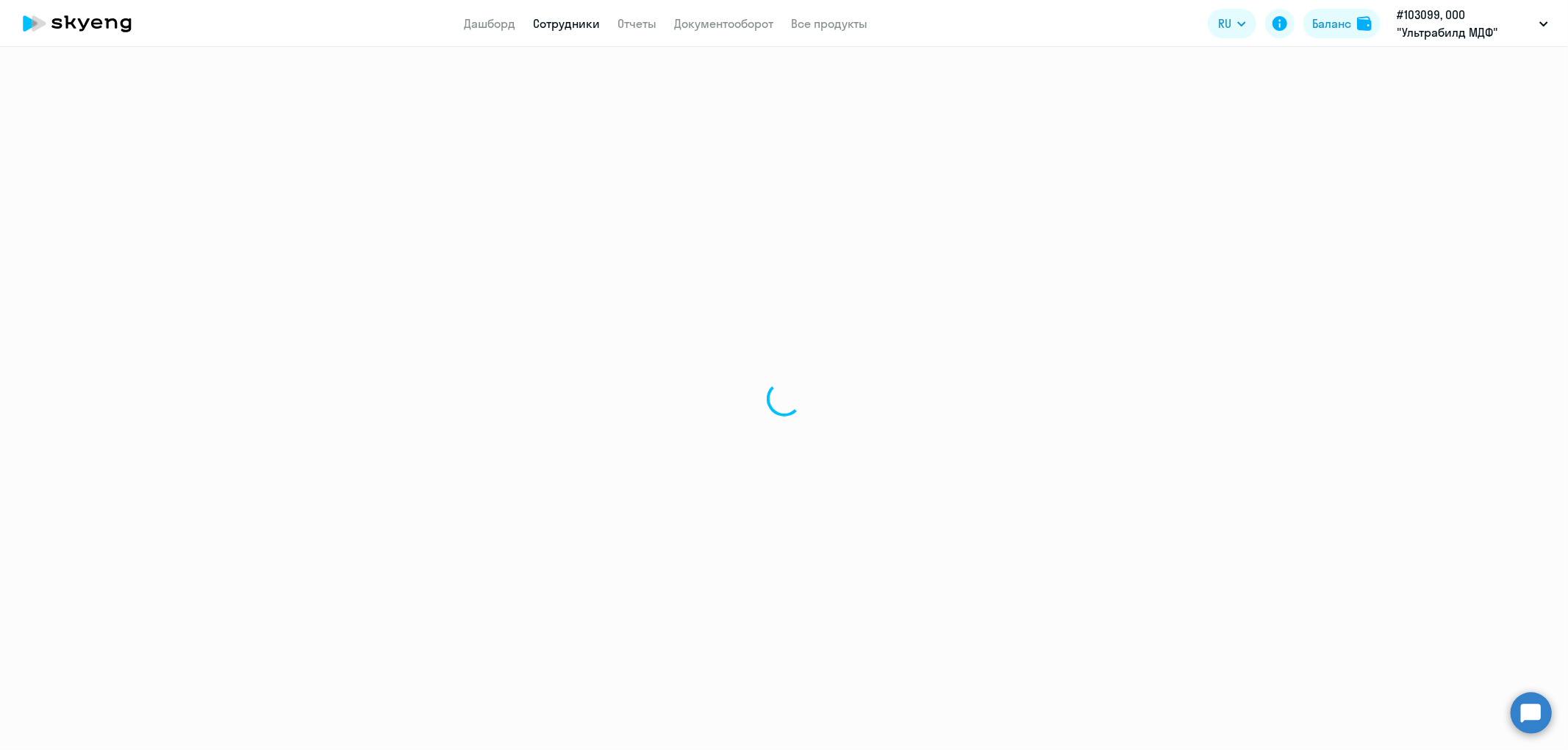
select select "english"
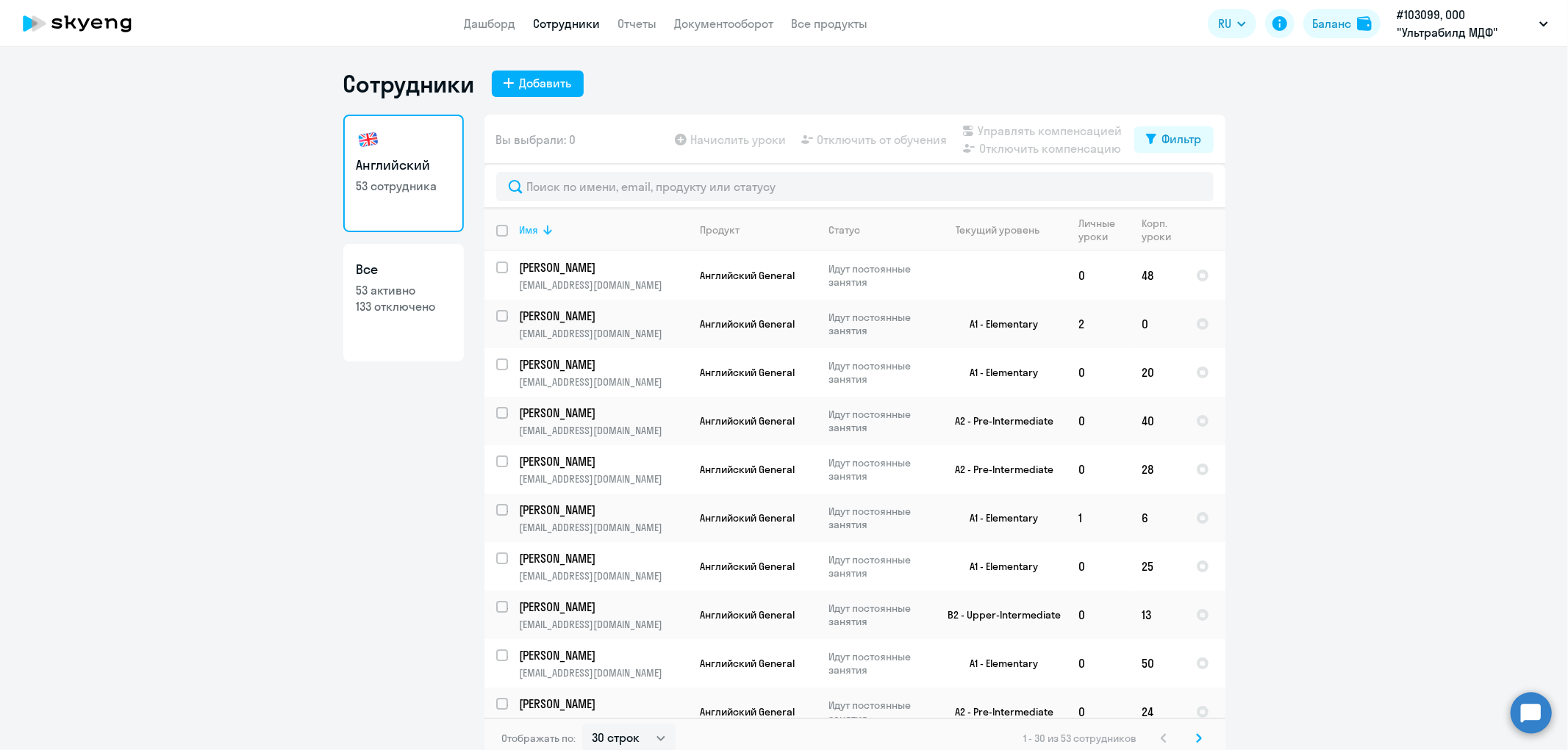
click at [547, 237] on icon at bounding box center [547, 229] width 18 height 18
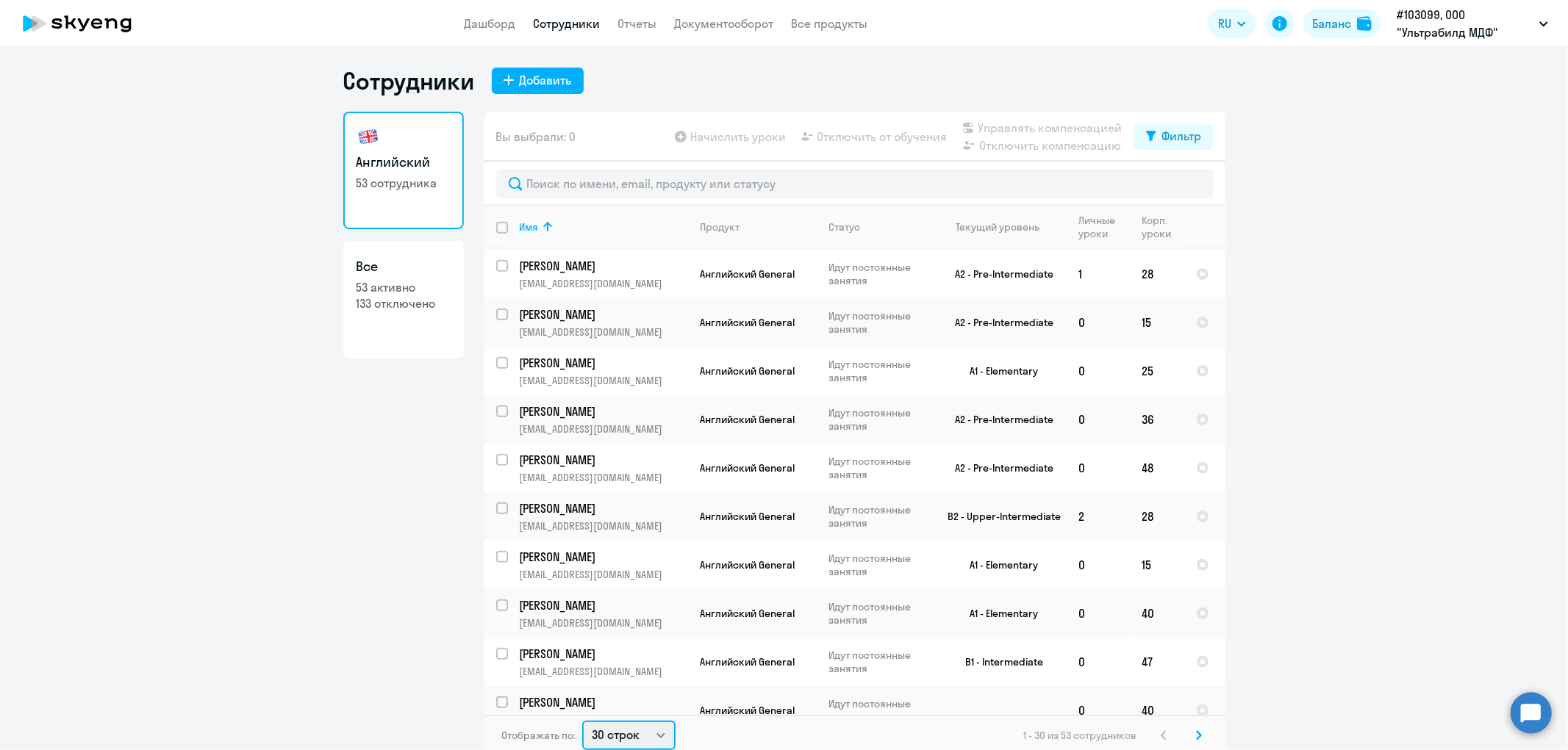
click at [619, 731] on select "30 строк 50 строк 100 строк" at bounding box center [629, 735] width 94 height 30
select select "100"
click at [583, 720] on select "30 строк 50 строк 100 строк" at bounding box center [629, 735] width 94 height 30
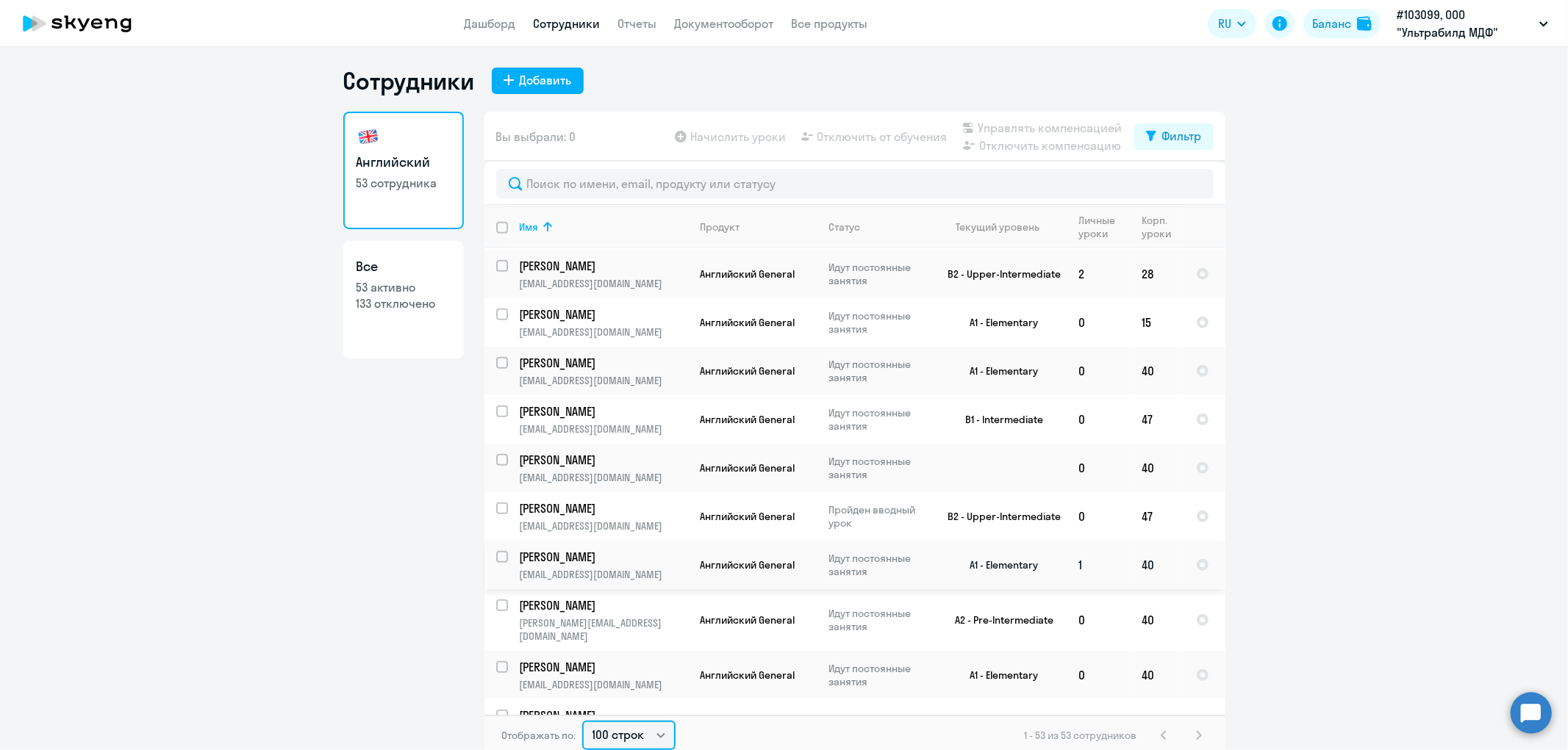
scroll to position [1306, 0]
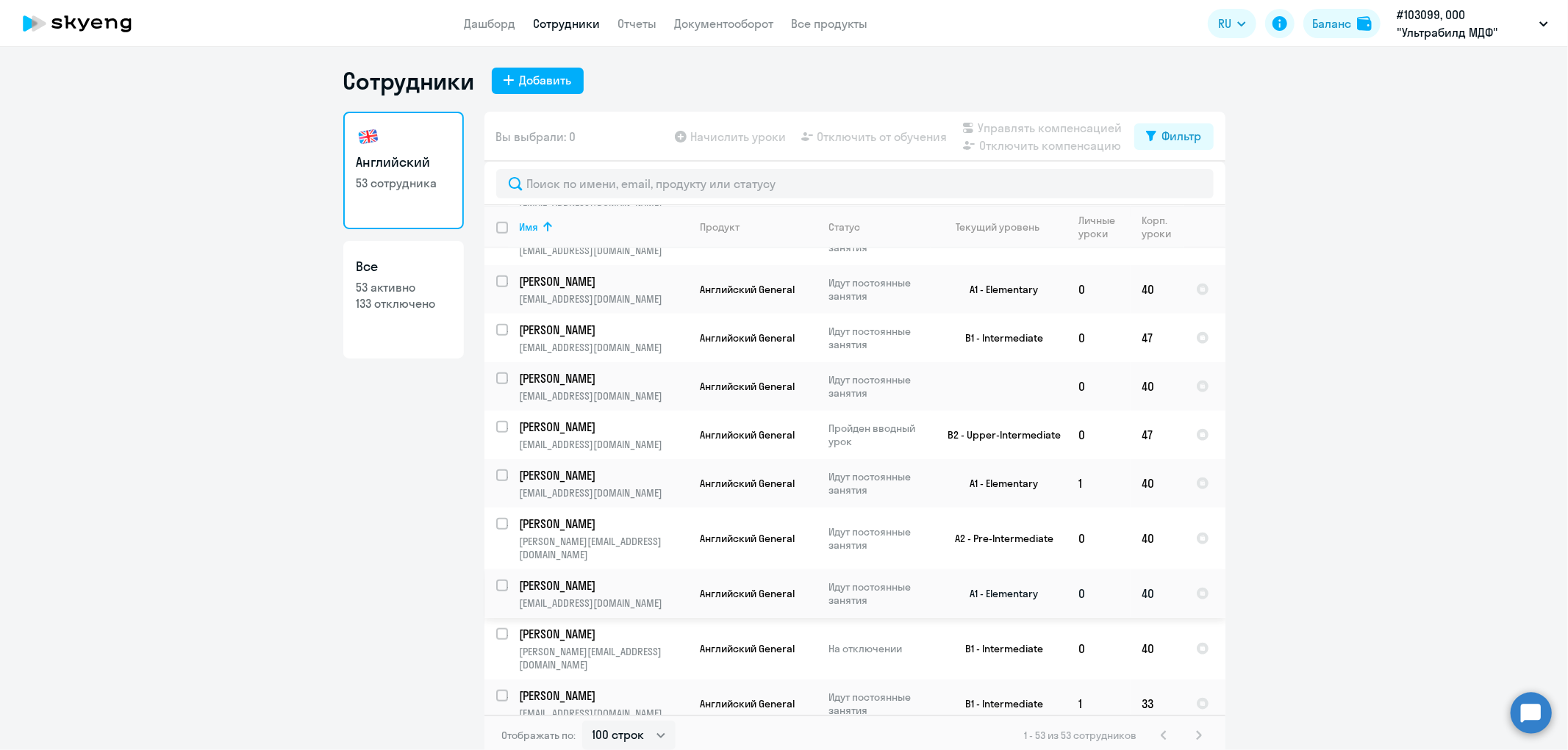
click at [496, 580] on input "select row 38416799" at bounding box center [511, 595] width 30 height 30
checkbox input "true"
click at [885, 130] on span "Отключить от обучения" at bounding box center [882, 137] width 130 height 18
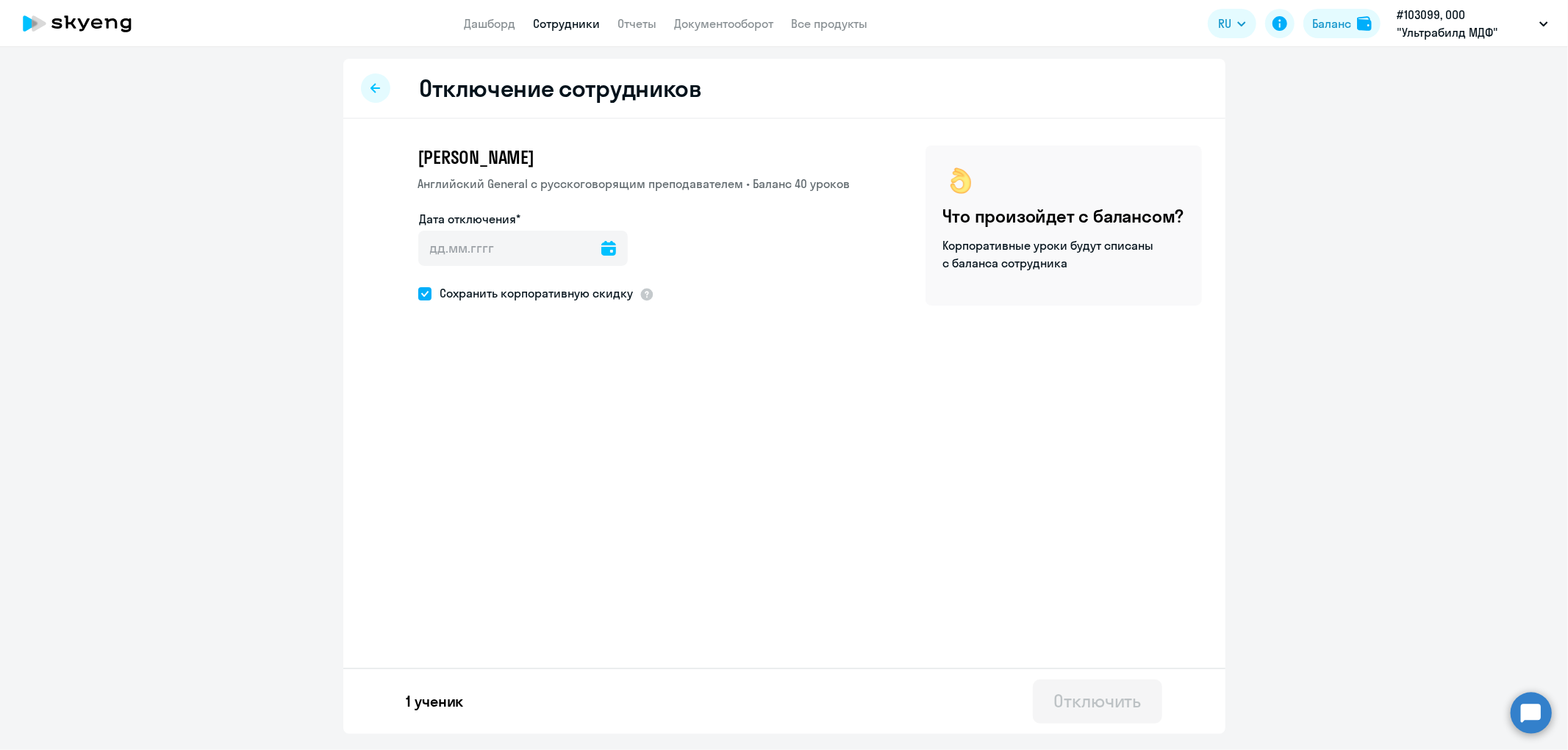
click at [601, 247] on icon at bounding box center [608, 248] width 15 height 15
click at [589, 472] on span "27" at bounding box center [586, 474] width 27 height 27
type input "[DATE]"
click at [428, 291] on span at bounding box center [425, 293] width 13 height 13
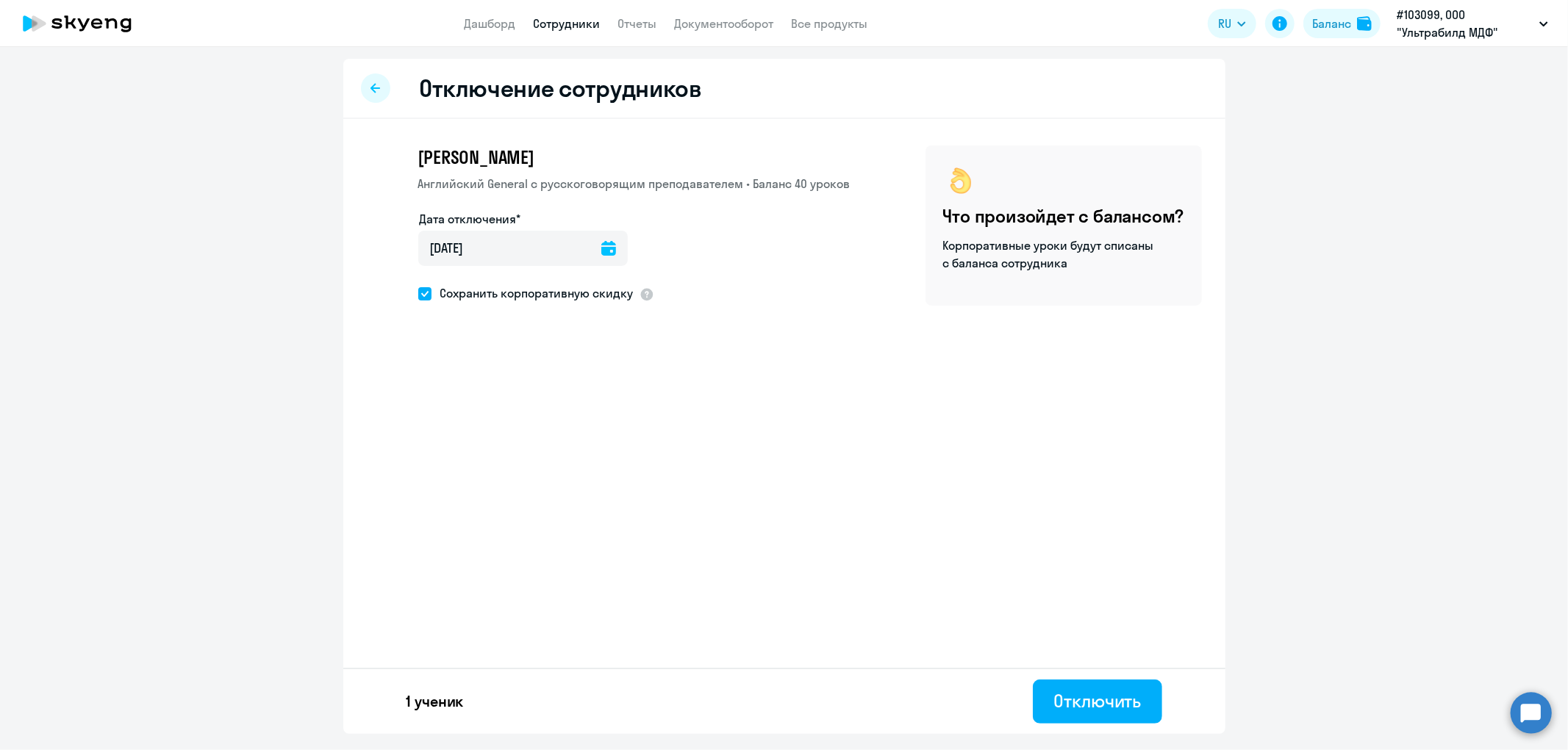
click at [419, 293] on input "Сохранить корпоративную скидку" at bounding box center [418, 293] width 1 height 1
checkbox input "false"
click at [1079, 689] on div "Отключить" at bounding box center [1097, 701] width 87 height 23
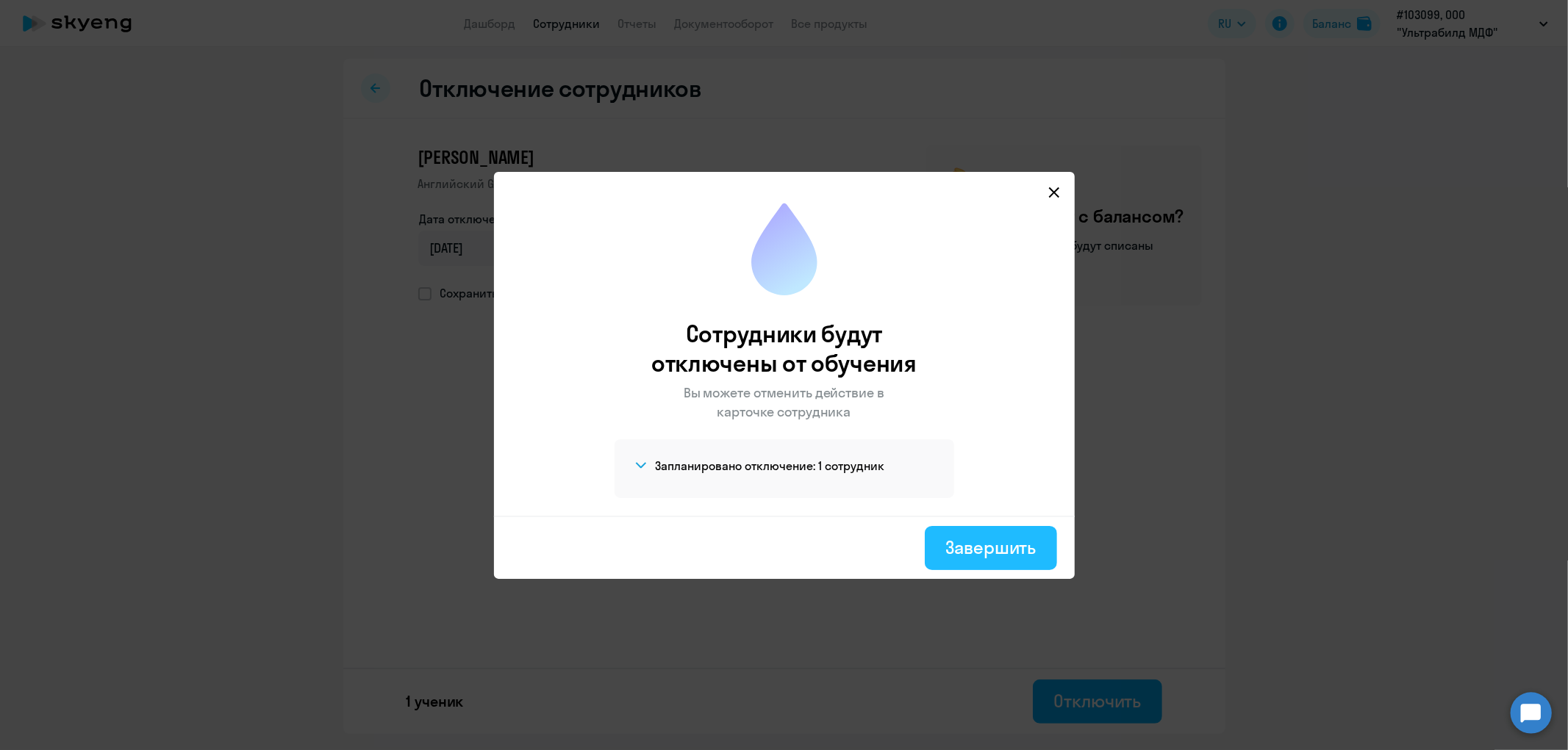
click at [987, 545] on div "Завершить" at bounding box center [991, 547] width 91 height 23
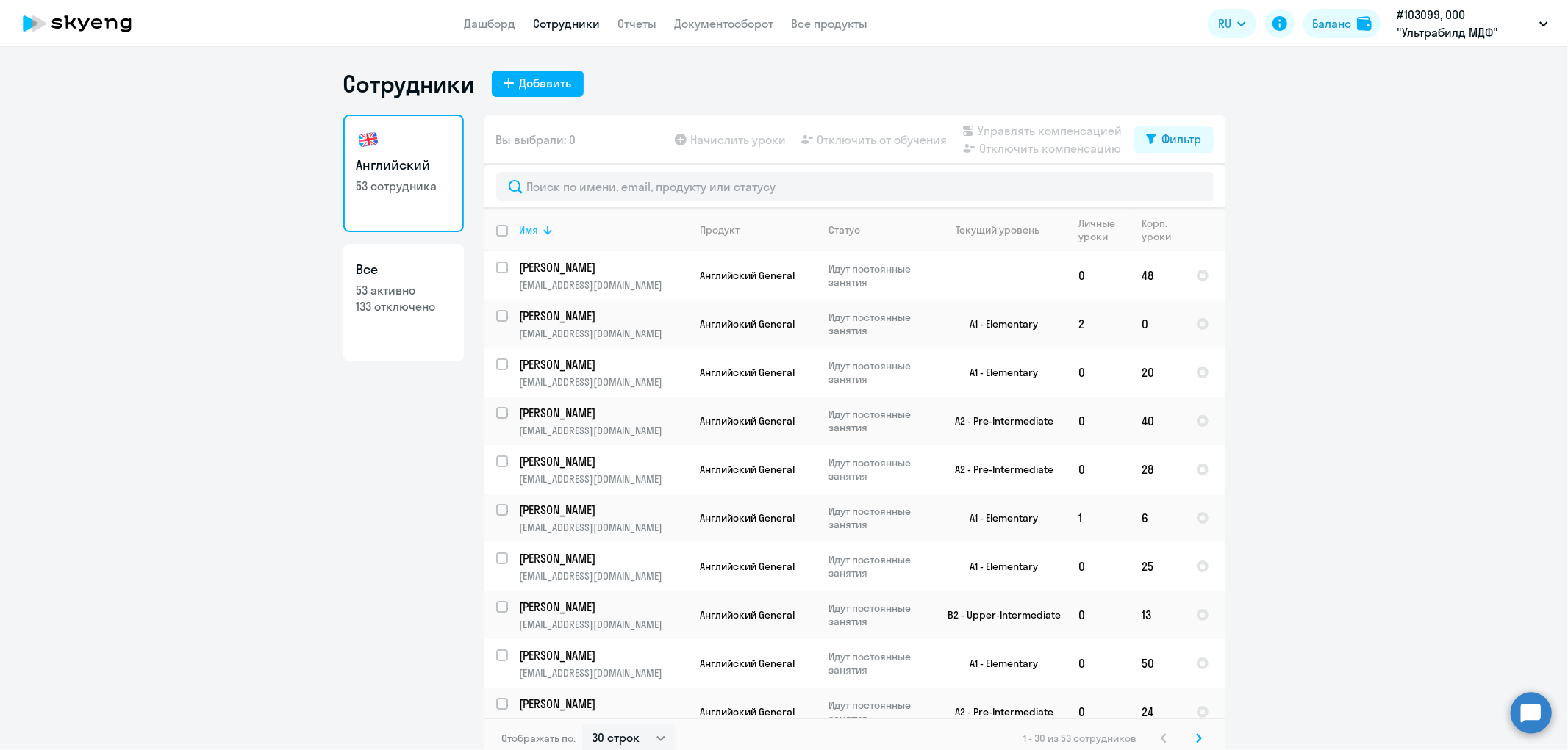
click at [542, 226] on icon at bounding box center [547, 229] width 18 height 18
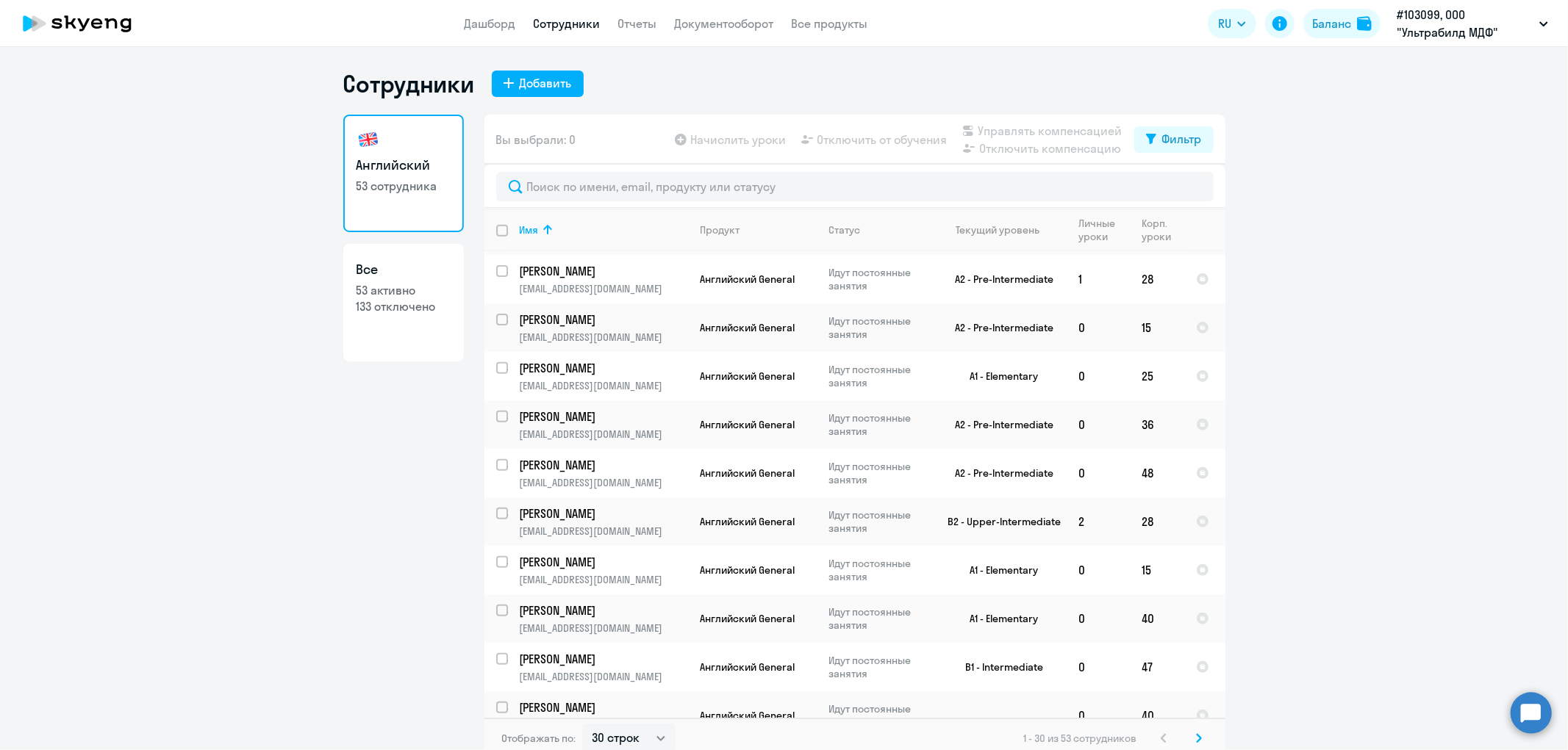
scroll to position [982, 0]
click at [603, 729] on select "30 строк 50 строк 100 строк" at bounding box center [629, 738] width 94 height 30
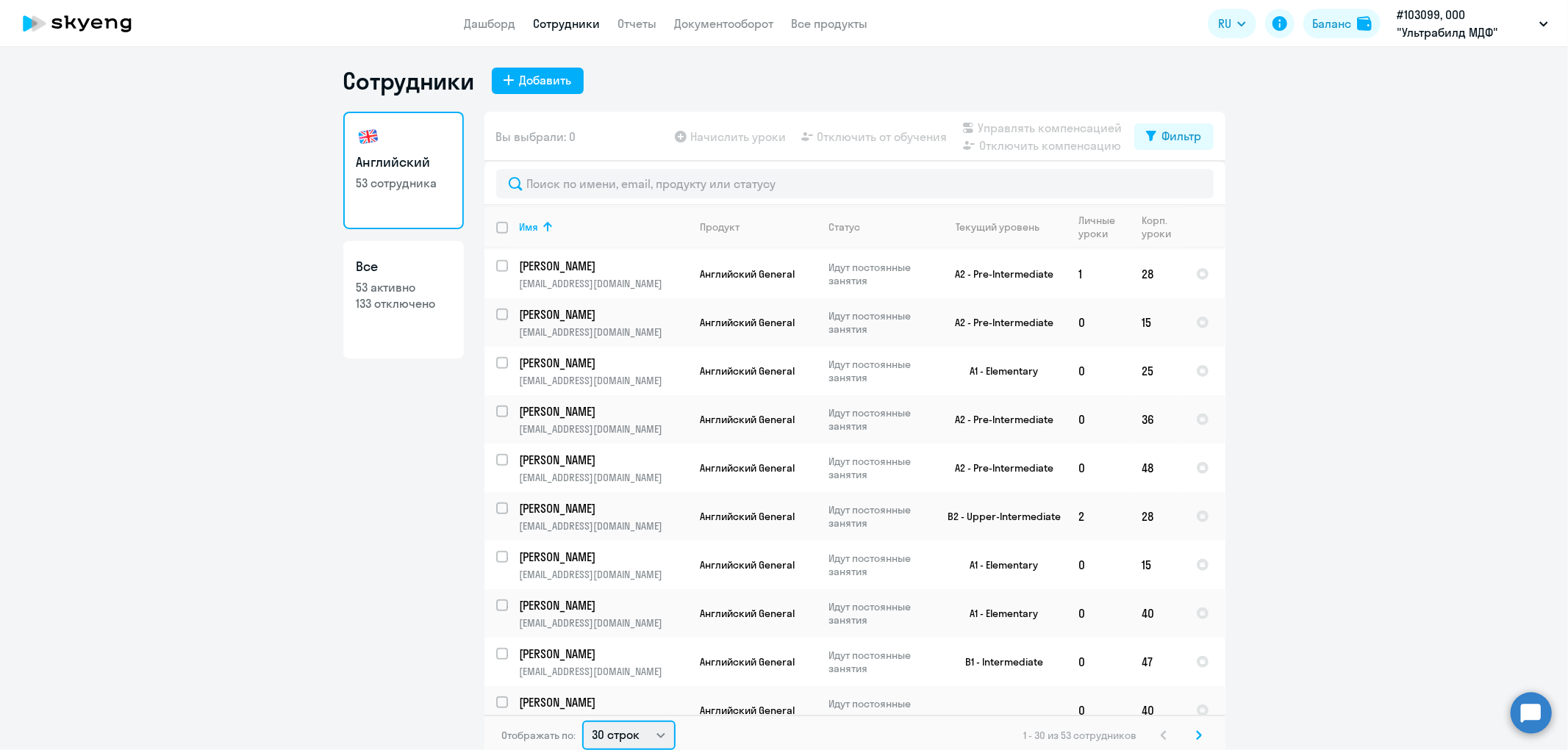
select select "100"
click at [583, 720] on select "30 строк 50 строк 100 строк" at bounding box center [629, 735] width 94 height 30
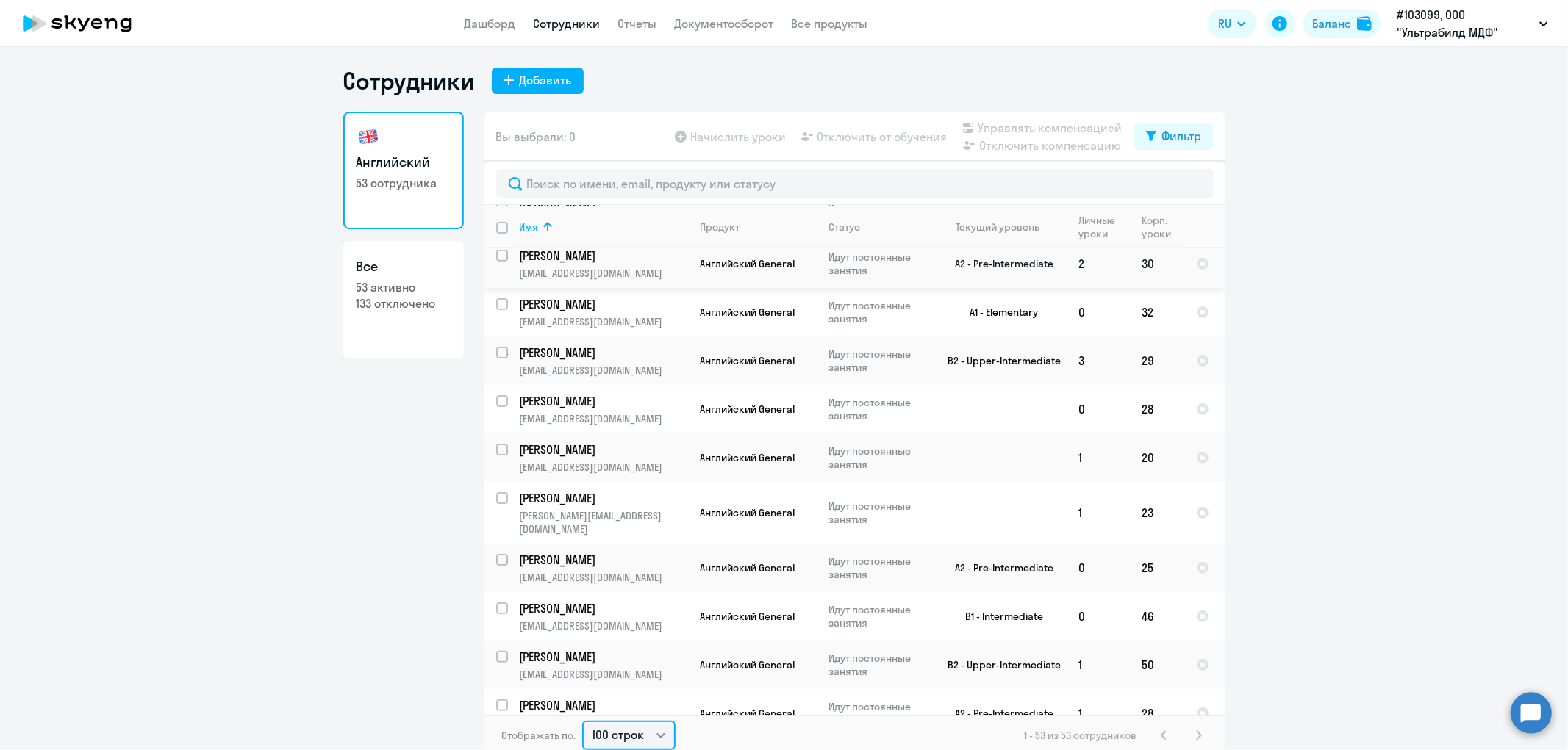
scroll to position [542, 0]
click at [994, 221] on div "Текущий уровень" at bounding box center [997, 226] width 84 height 13
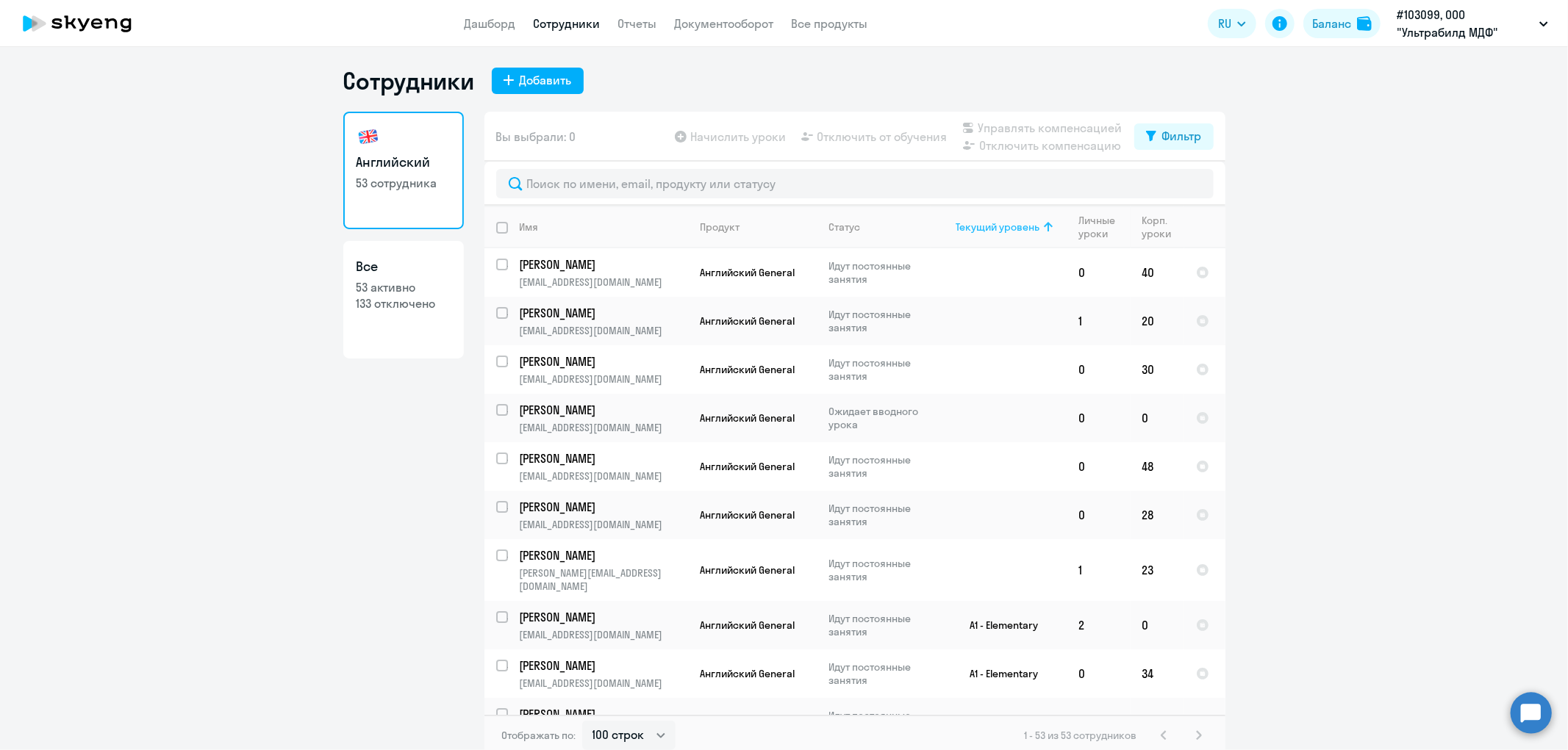
click at [992, 222] on div "Текущий уровень" at bounding box center [997, 226] width 84 height 13
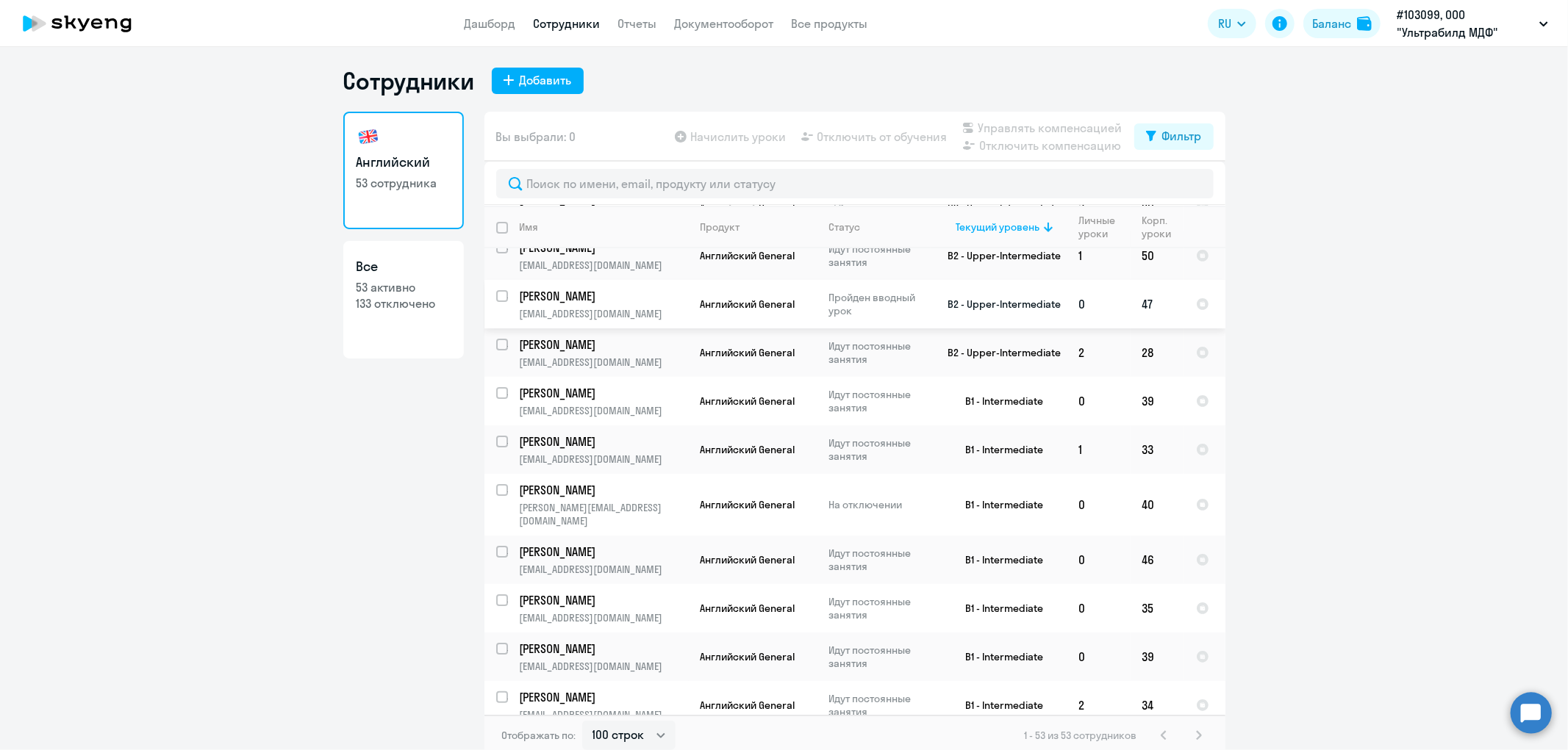
scroll to position [163, 0]
